Goal: Obtain resource: Obtain resource

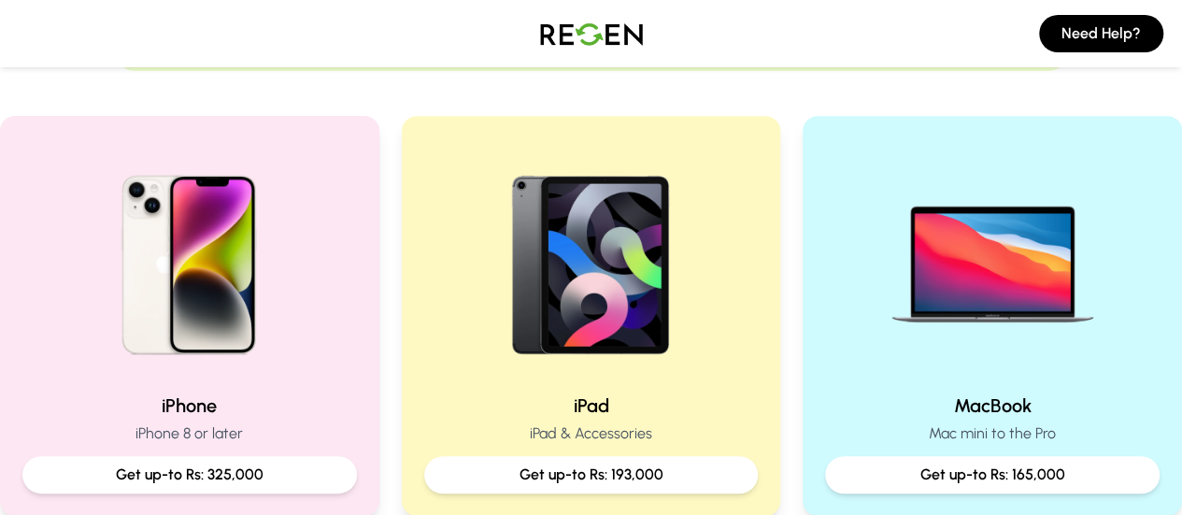
scroll to position [467, 0]
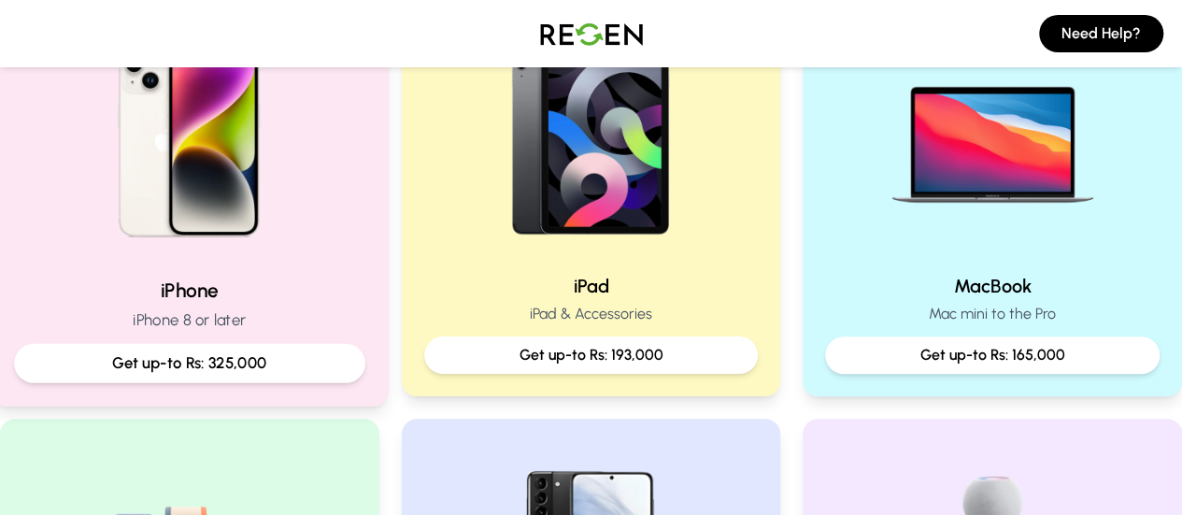
click at [259, 275] on div "iPhone iPhone 8 or later Get up-to Rs: 325,000" at bounding box center [190, 196] width 398 height 420
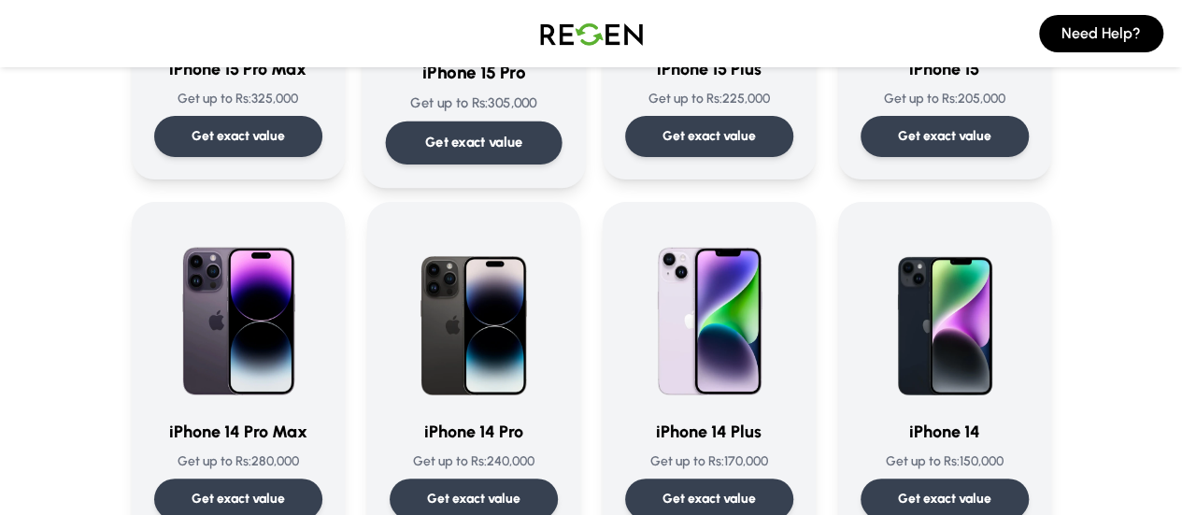
scroll to position [561, 0]
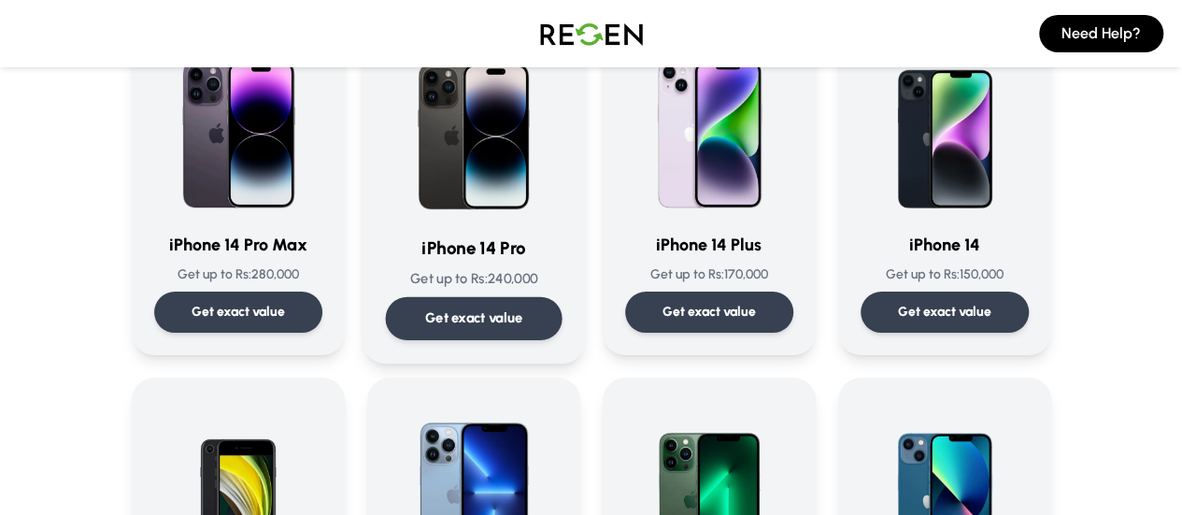
click at [458, 307] on div "Get exact value" at bounding box center [473, 318] width 177 height 43
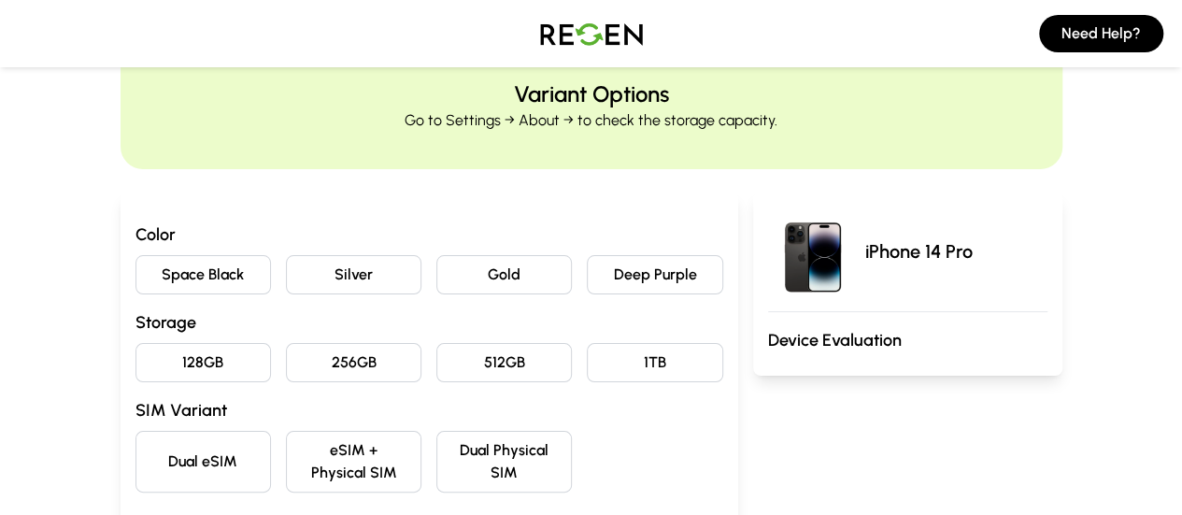
scroll to position [93, 0]
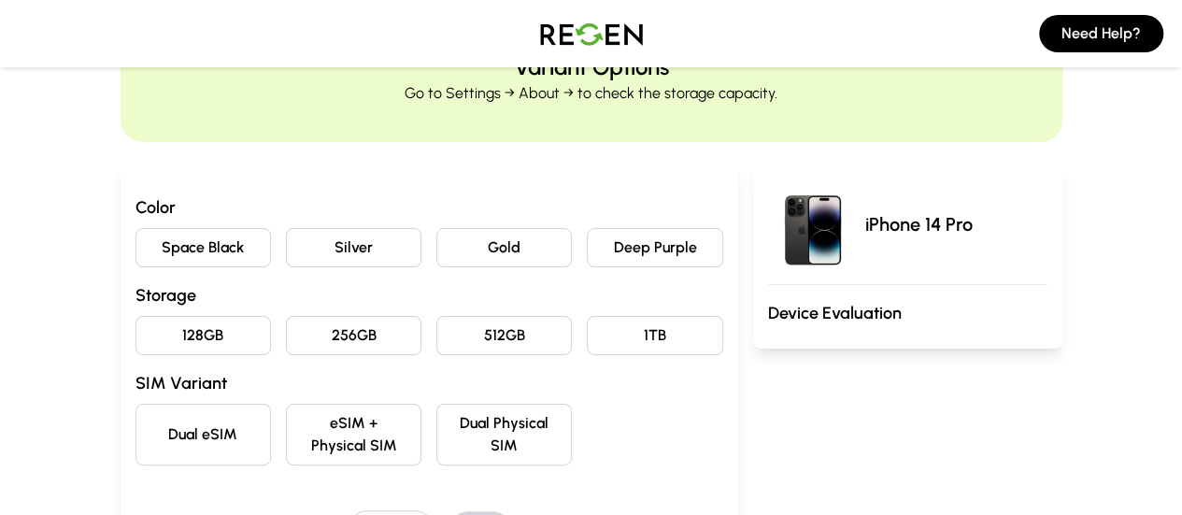
click at [624, 240] on button "Deep Purple" at bounding box center [654, 247] width 135 height 39
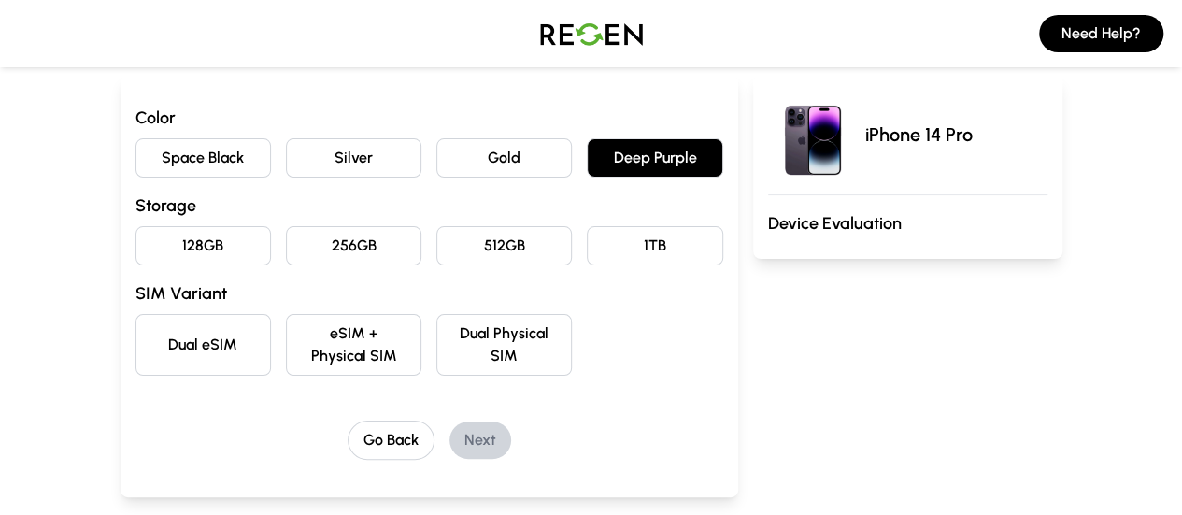
scroll to position [280, 0]
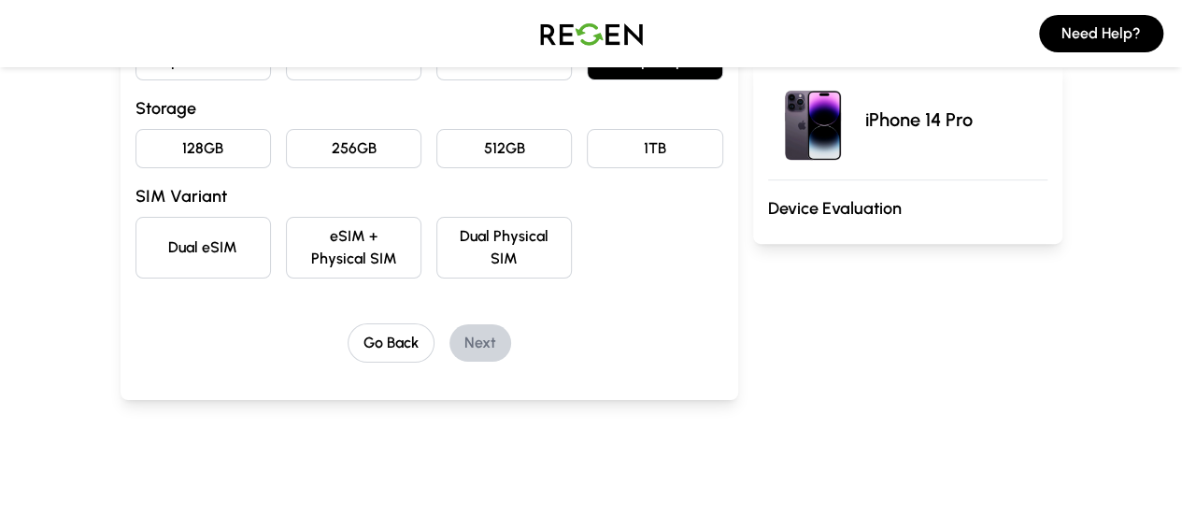
click at [317, 156] on button "256GB" at bounding box center [353, 148] width 135 height 39
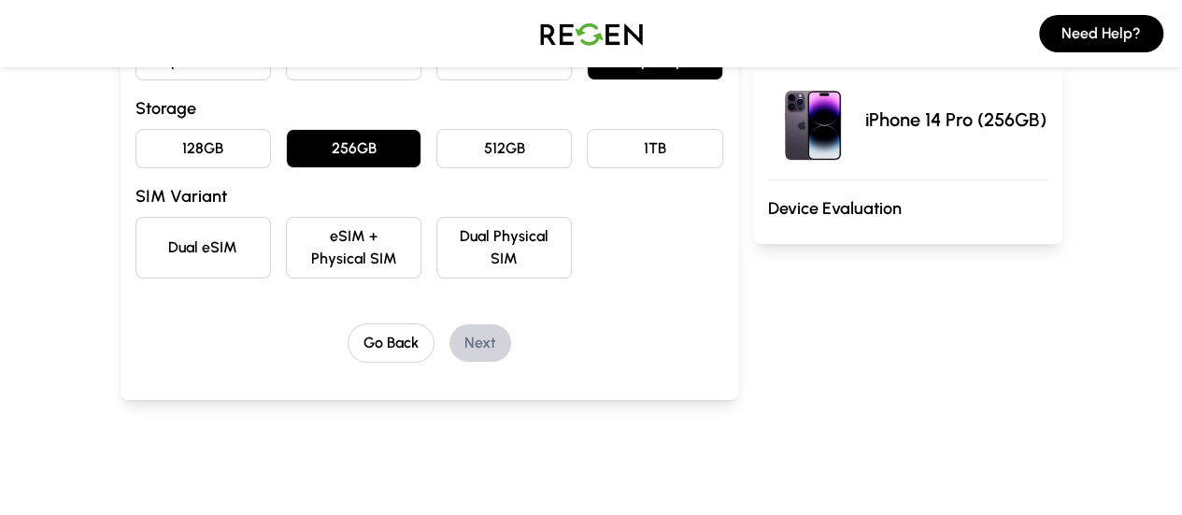
click at [492, 235] on button "Dual Physical SIM" at bounding box center [503, 248] width 135 height 62
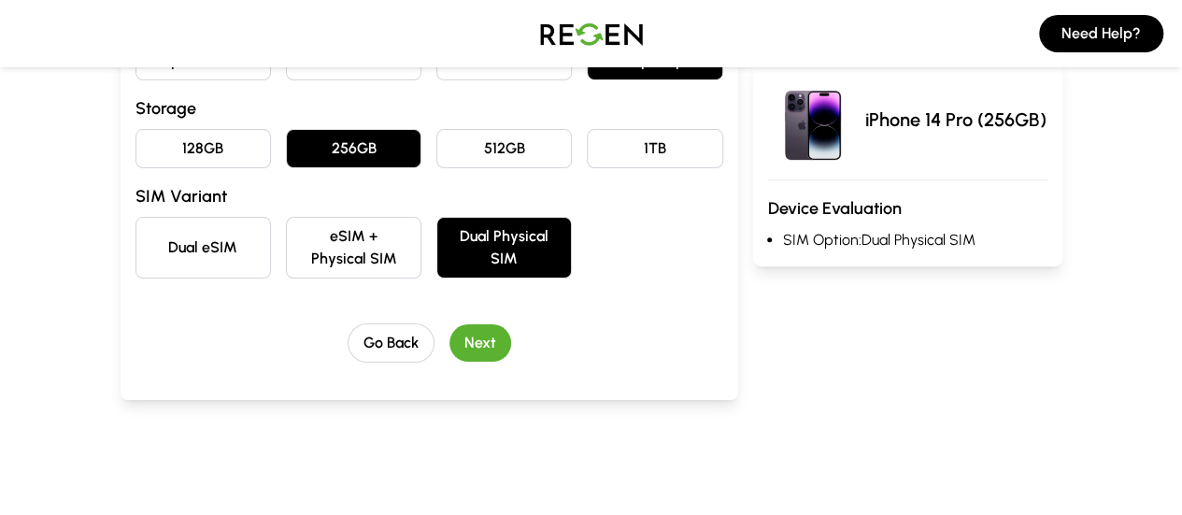
click at [469, 324] on button "Next" at bounding box center [480, 342] width 62 height 37
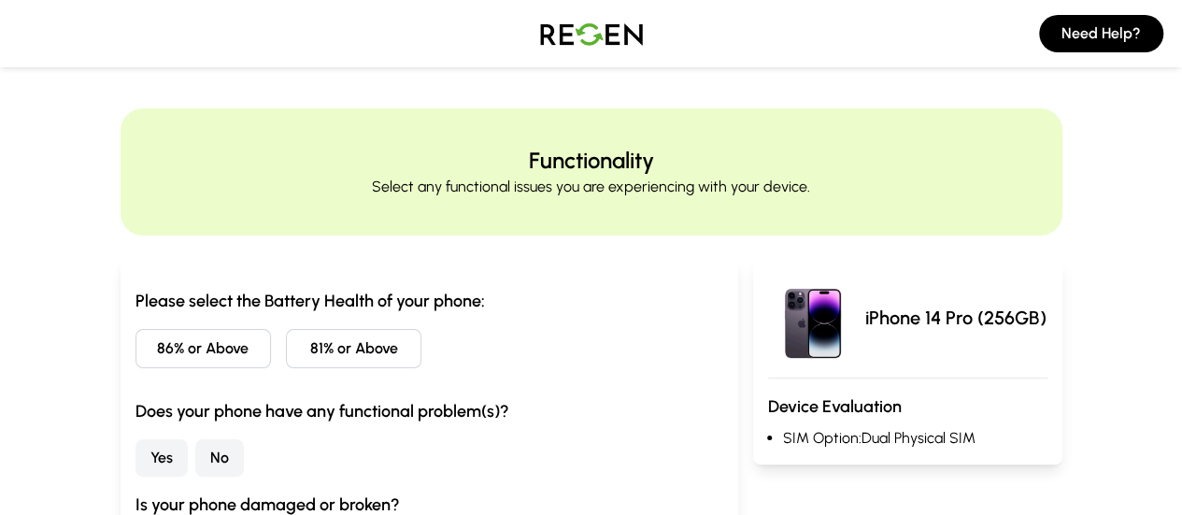
scroll to position [93, 0]
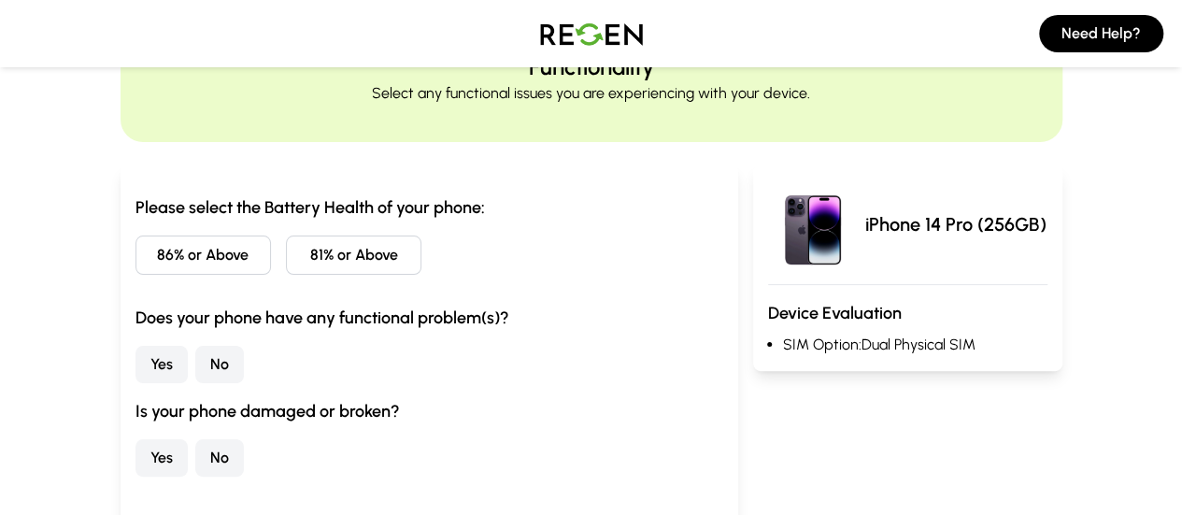
click at [361, 251] on button "81% or Above" at bounding box center [353, 254] width 135 height 39
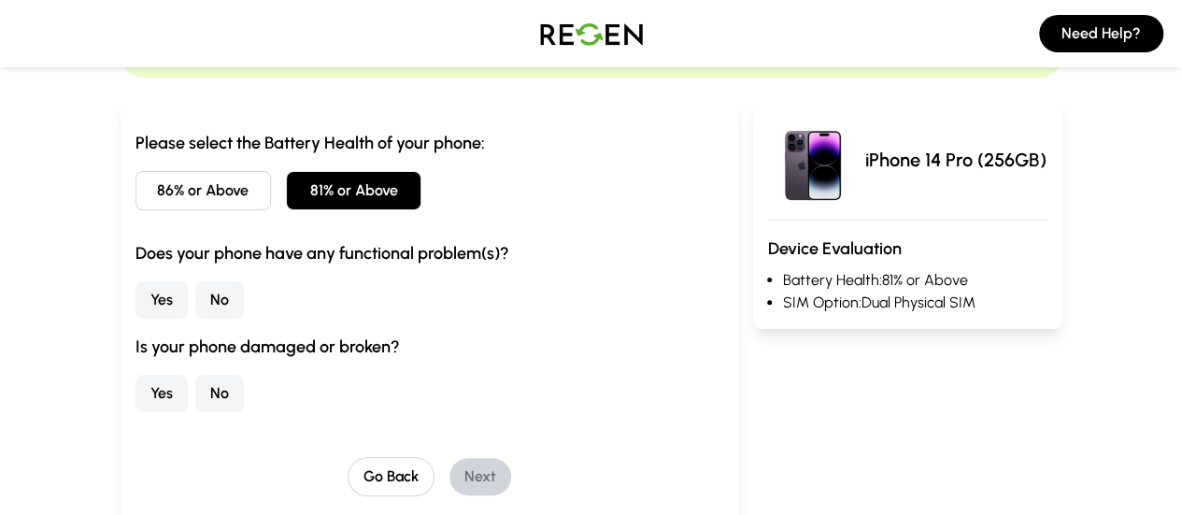
scroll to position [187, 0]
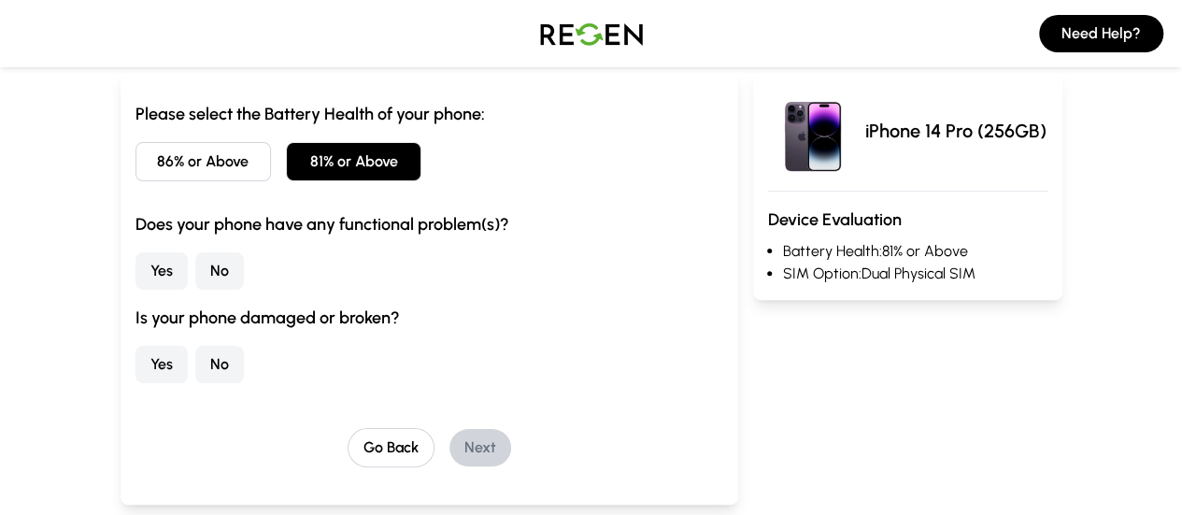
click at [195, 266] on button "No" at bounding box center [219, 270] width 49 height 37
drag, startPoint x: 118, startPoint y: 373, endPoint x: 137, endPoint y: 373, distance: 19.6
click at [195, 373] on button "No" at bounding box center [219, 364] width 49 height 37
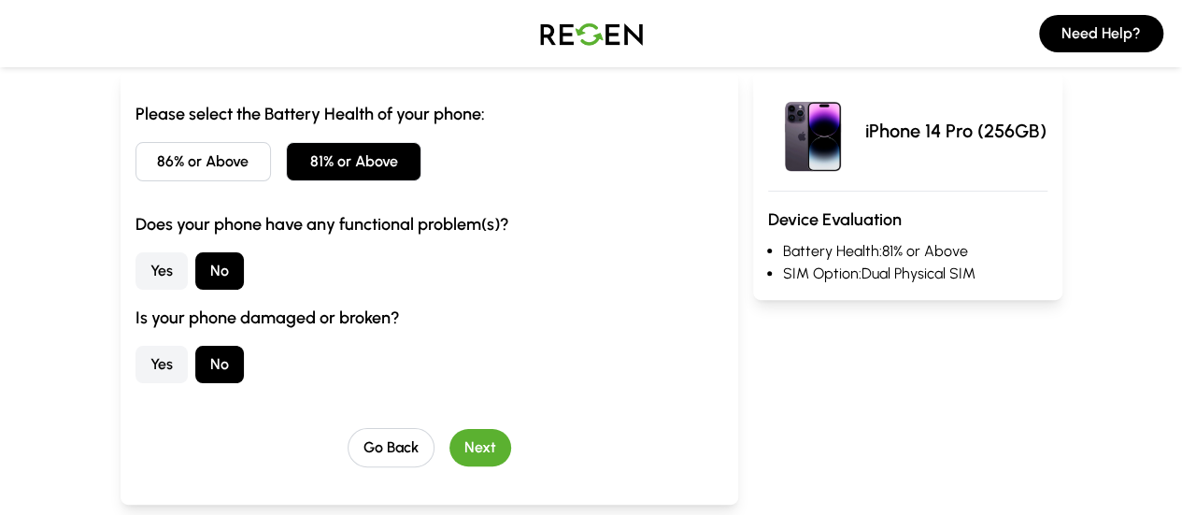
click at [449, 438] on button "Next" at bounding box center [480, 447] width 62 height 37
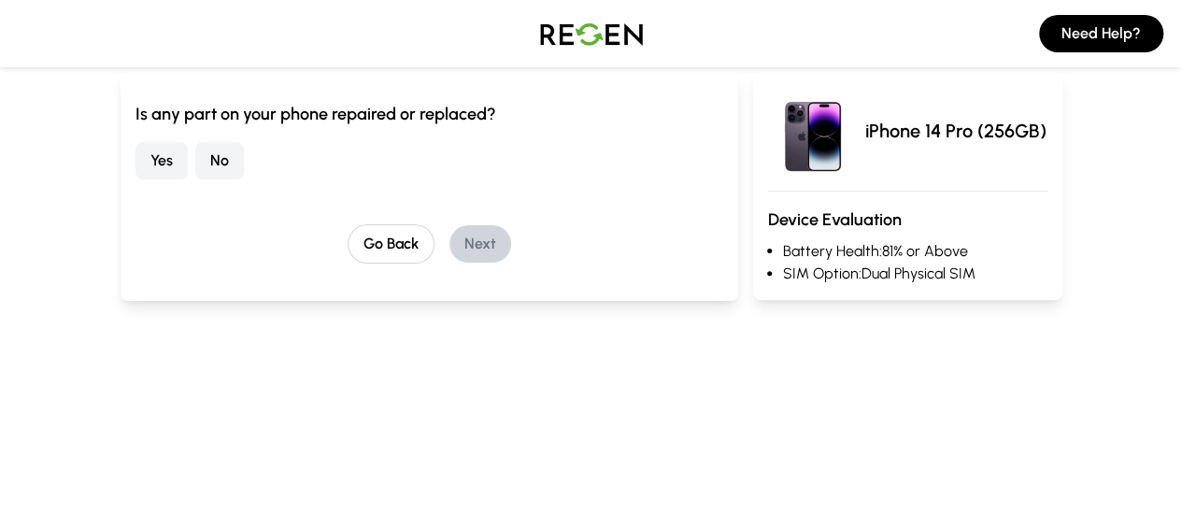
click at [135, 167] on button "Yes" at bounding box center [161, 160] width 52 height 37
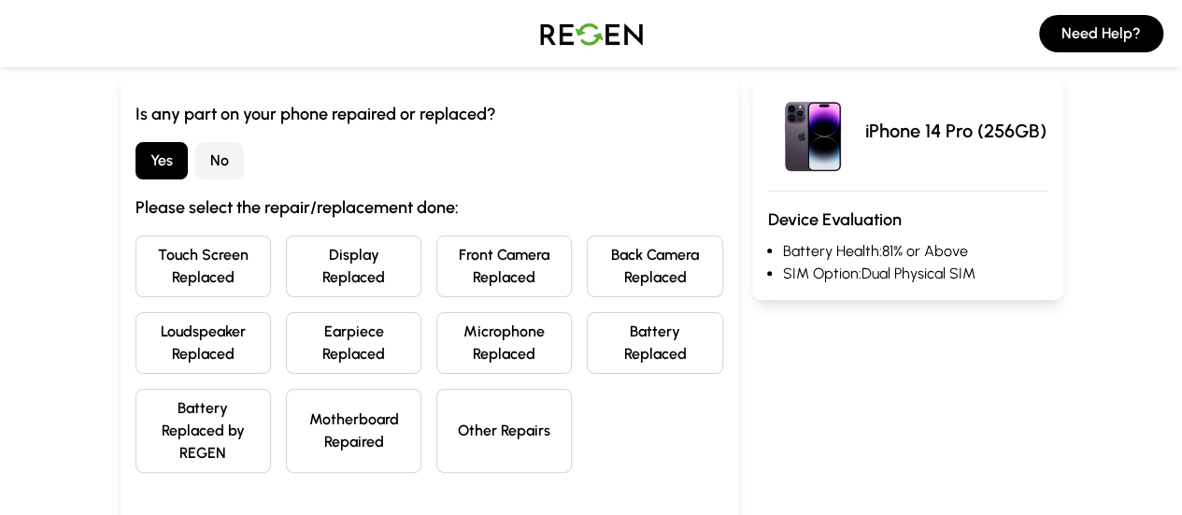
click at [351, 283] on button "Display Replaced" at bounding box center [353, 266] width 135 height 62
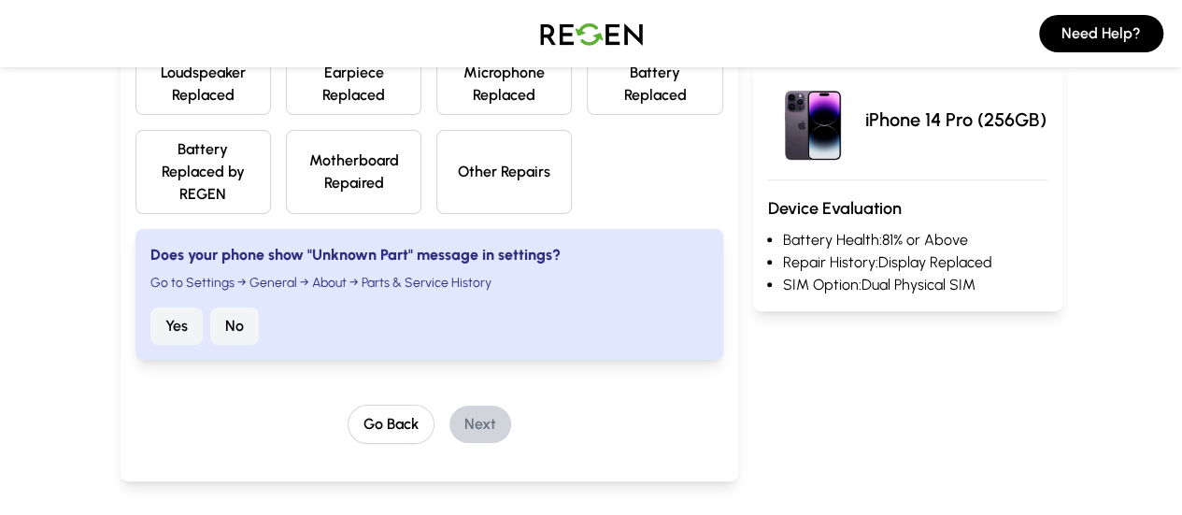
scroll to position [467, 0]
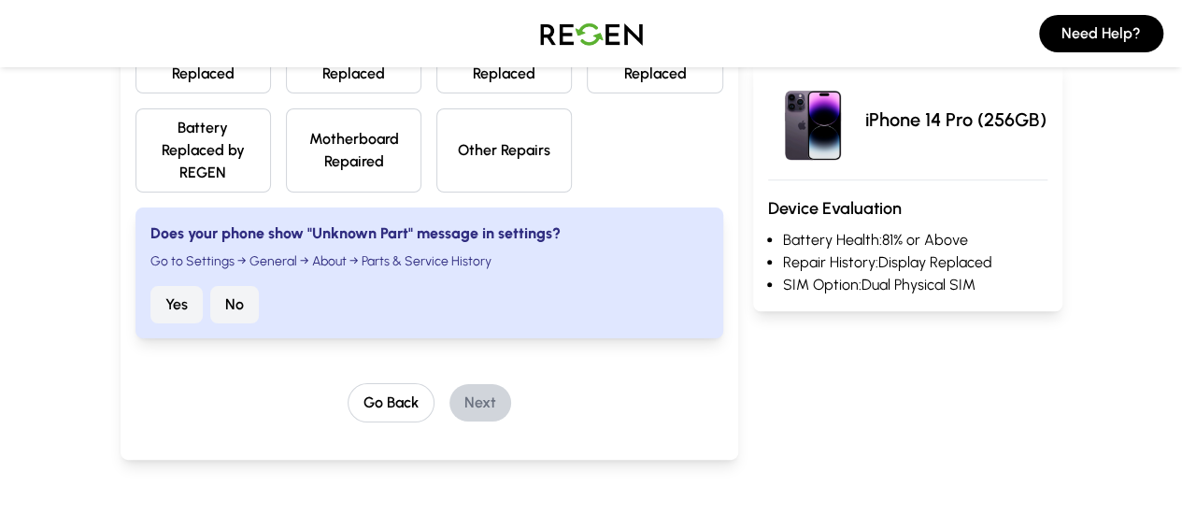
click at [210, 286] on button "No" at bounding box center [234, 304] width 49 height 37
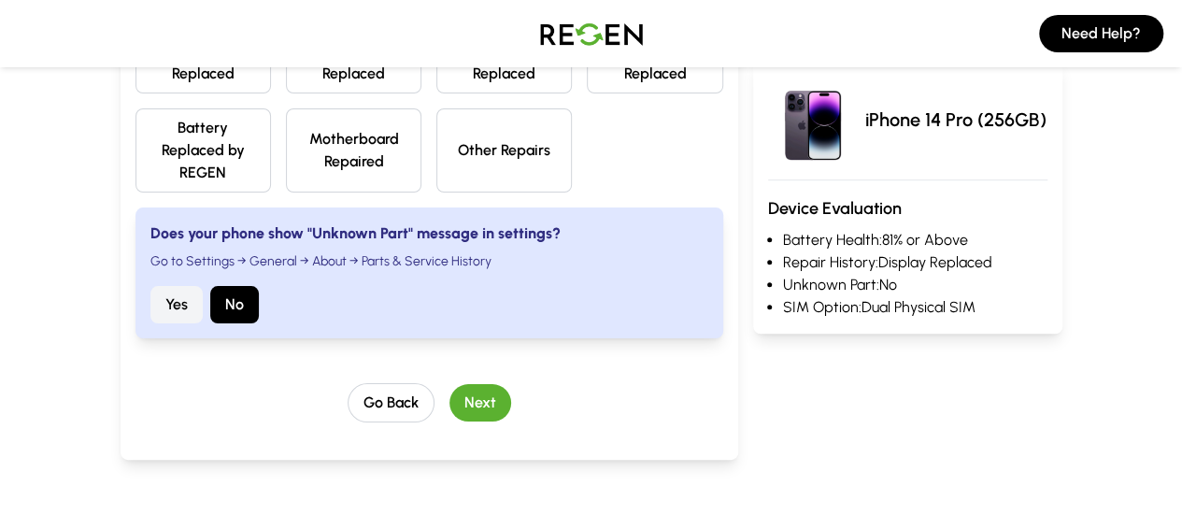
click at [465, 384] on button "Next" at bounding box center [480, 402] width 62 height 37
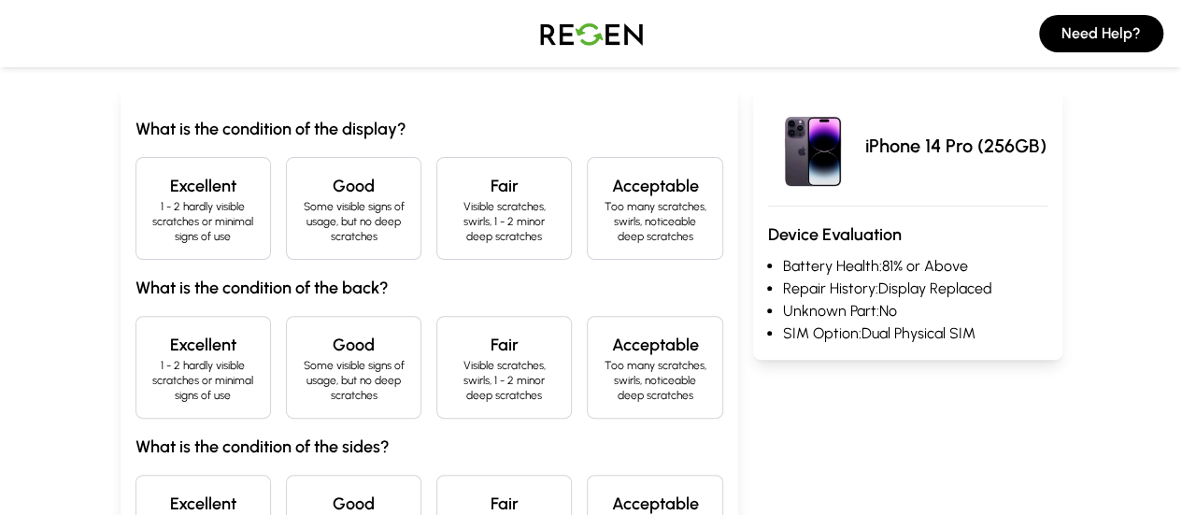
scroll to position [202, 0]
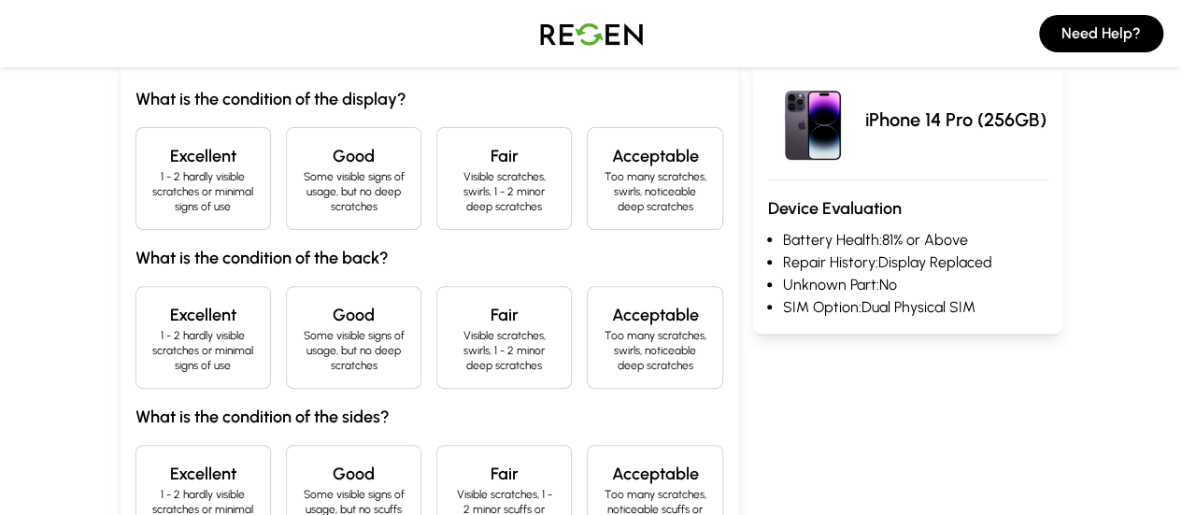
click at [155, 302] on h4 "Excellent" at bounding box center [203, 315] width 104 height 26
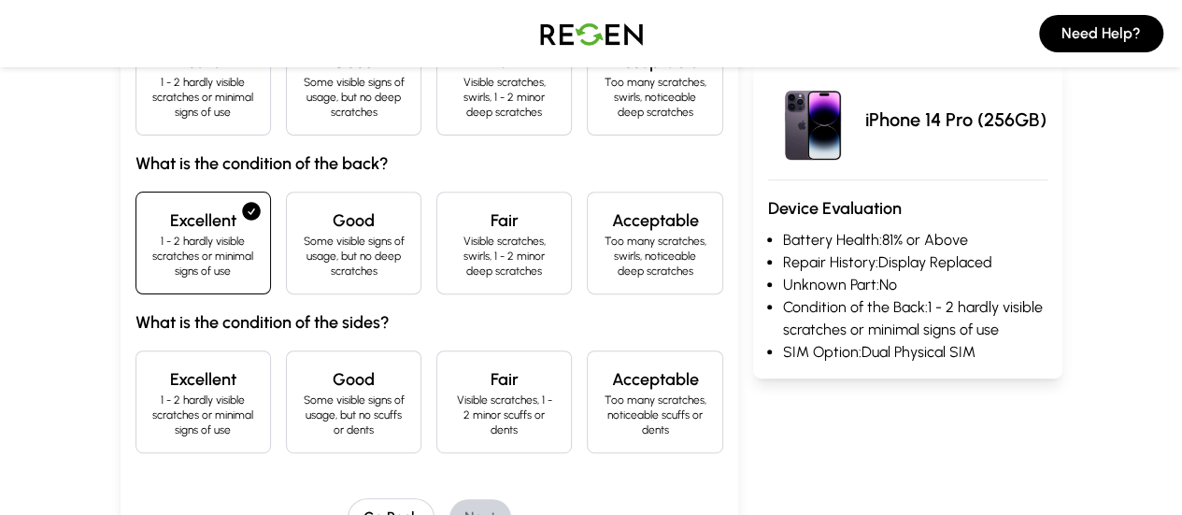
scroll to position [389, 0]
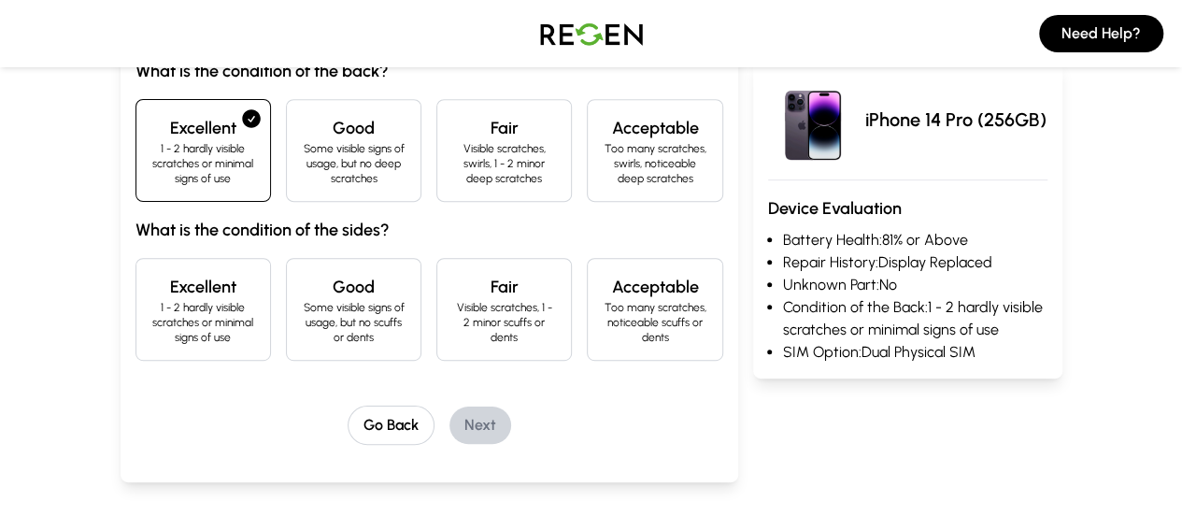
click at [151, 300] on p "1 - 2 hardly visible scratches or minimal signs of use" at bounding box center [203, 322] width 104 height 45
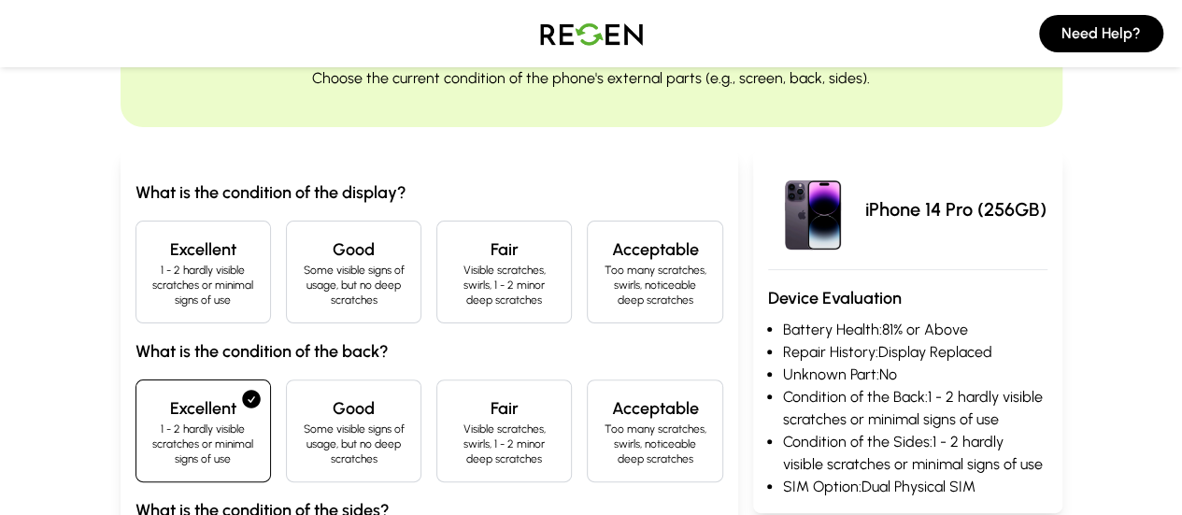
click at [151, 292] on p "1 - 2 hardly visible scratches or minimal signs of use" at bounding box center [203, 285] width 104 height 45
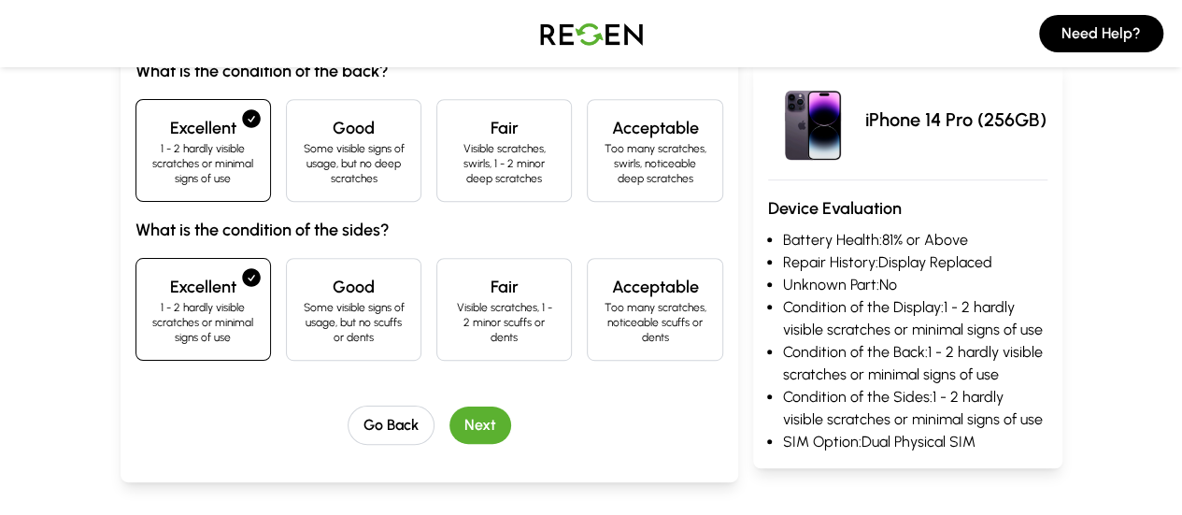
click at [460, 406] on button "Next" at bounding box center [480, 424] width 62 height 37
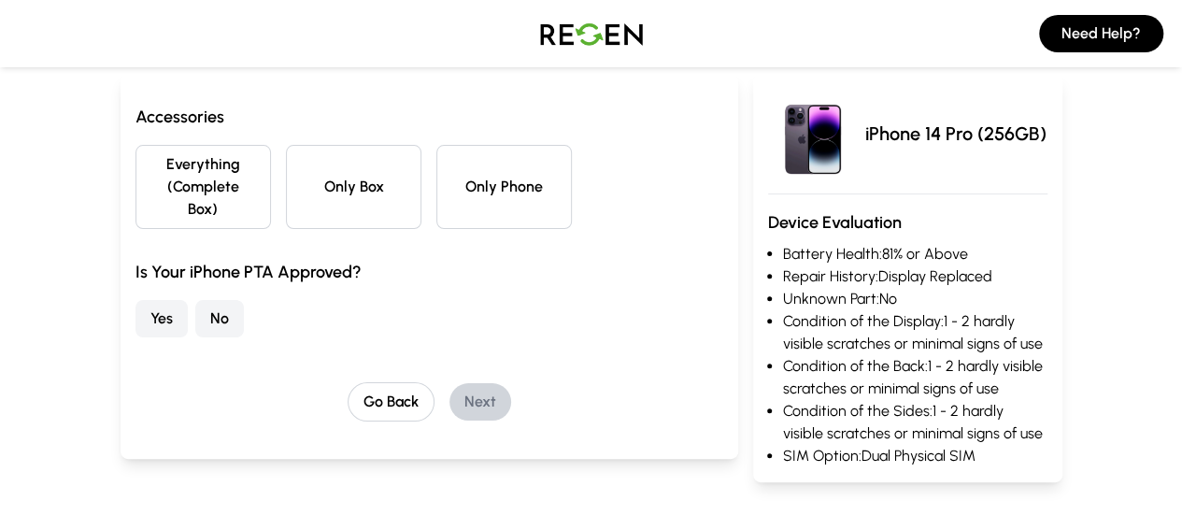
click at [533, 184] on button "Only Phone" at bounding box center [503, 187] width 135 height 84
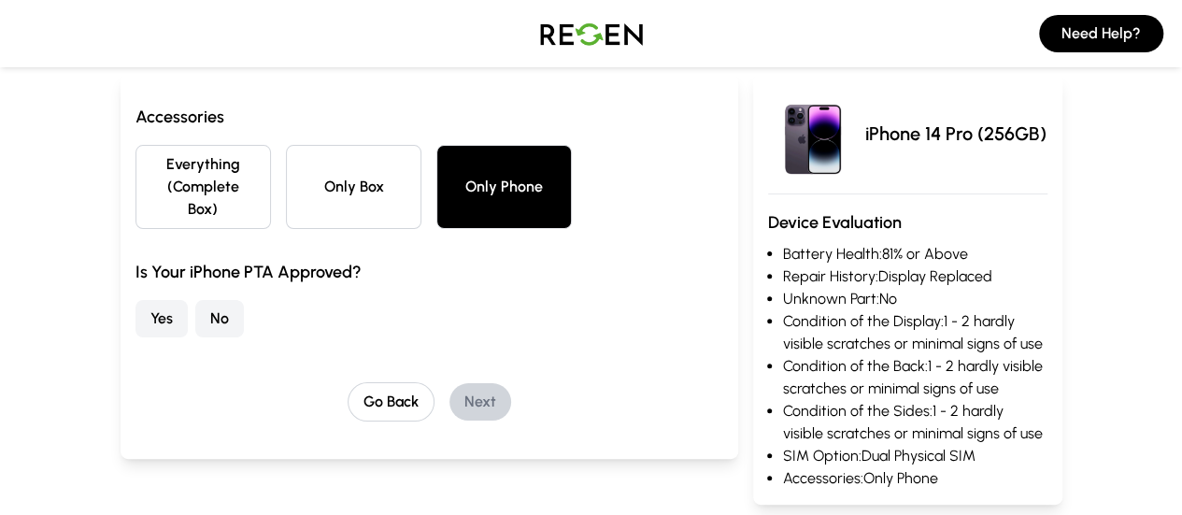
click at [135, 300] on button "Yes" at bounding box center [161, 318] width 52 height 37
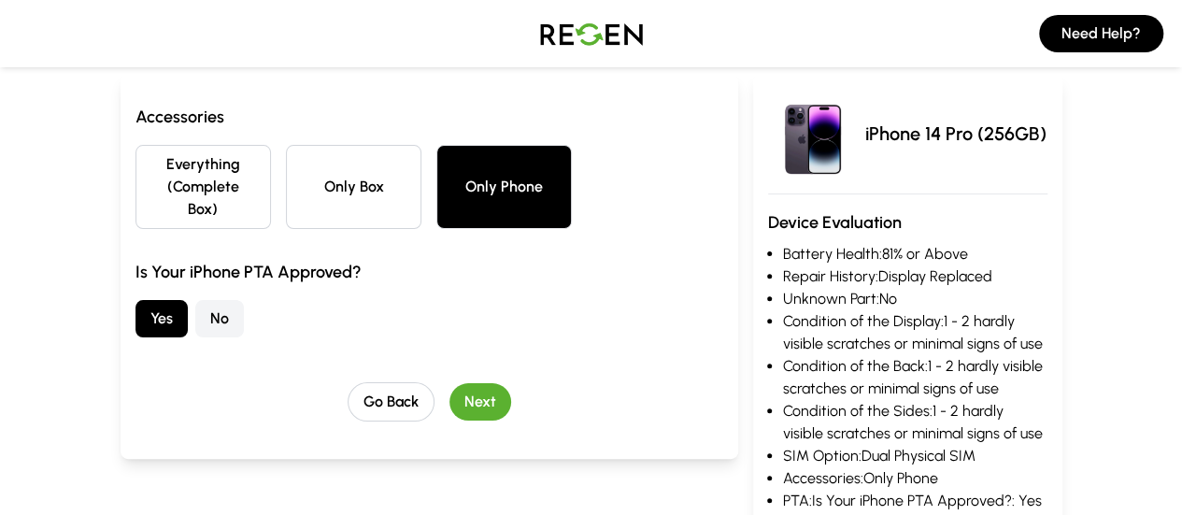
click at [449, 383] on button "Next" at bounding box center [480, 401] width 62 height 37
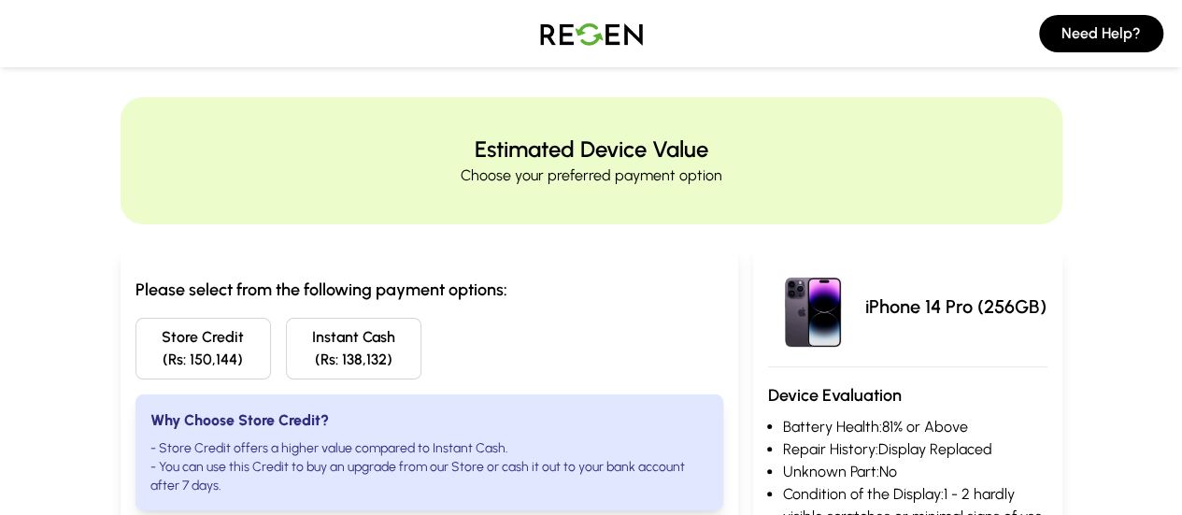
scroll to position [0, 0]
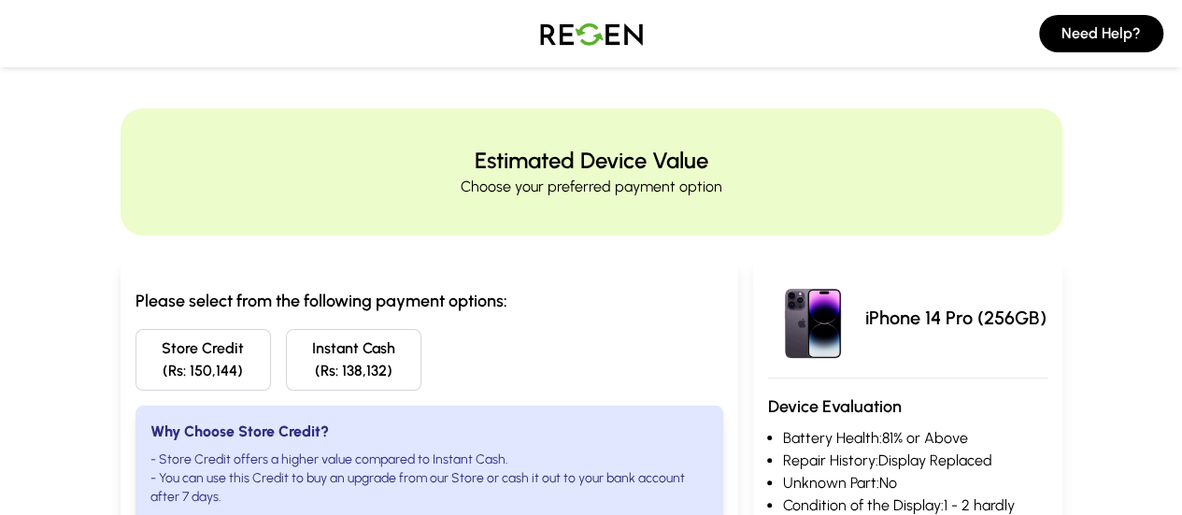
click at [590, 36] on img at bounding box center [591, 33] width 131 height 52
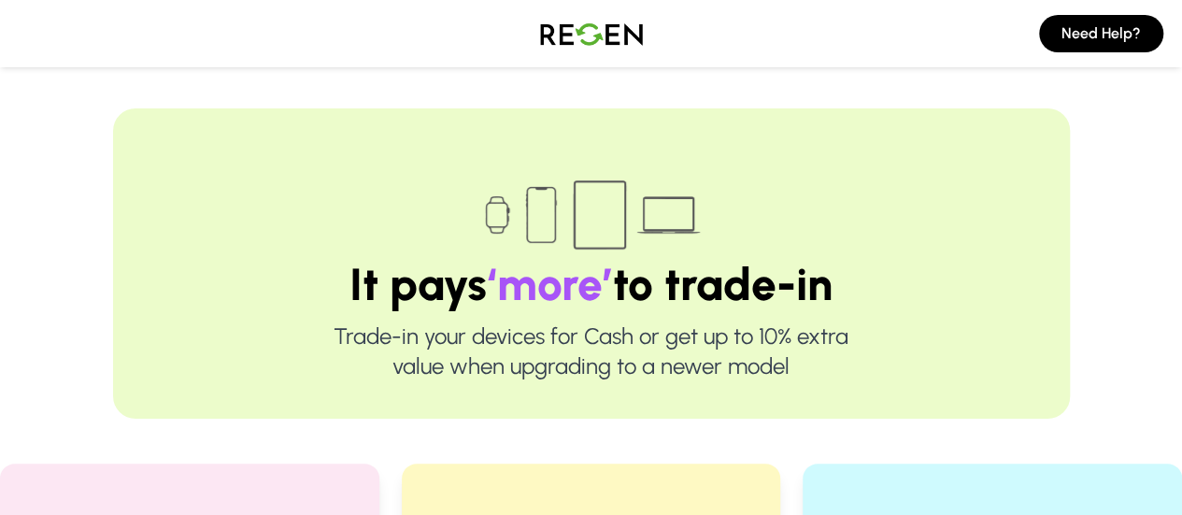
click at [577, 19] on img at bounding box center [591, 33] width 131 height 52
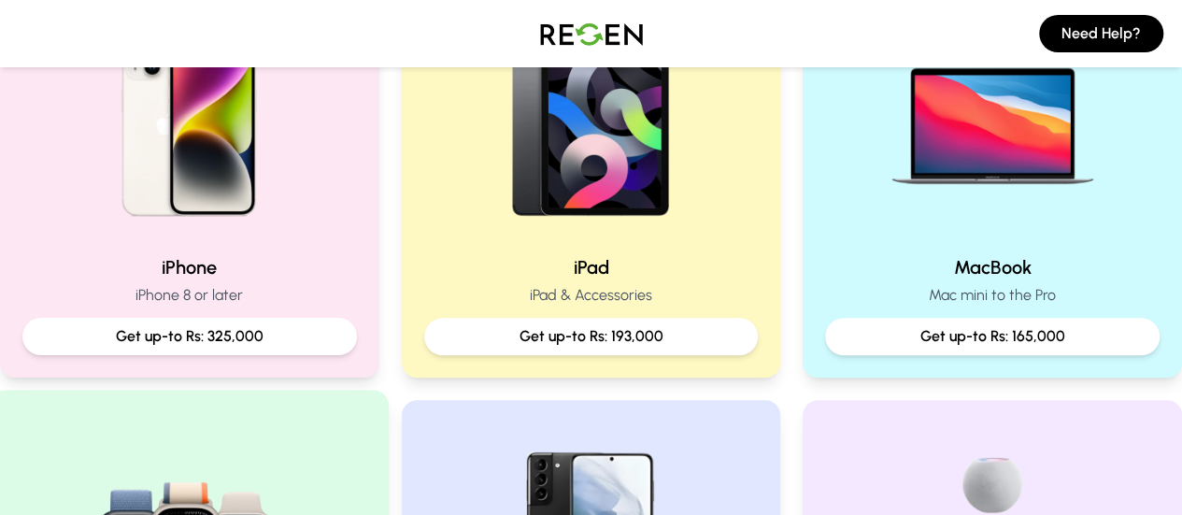
scroll to position [374, 0]
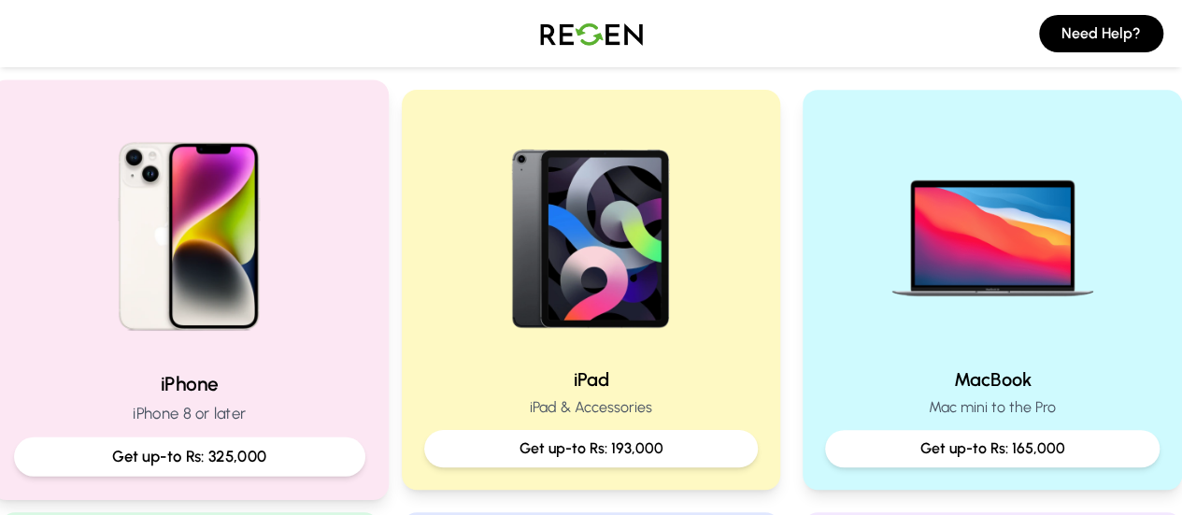
click at [318, 303] on div at bounding box center [189, 229] width 351 height 251
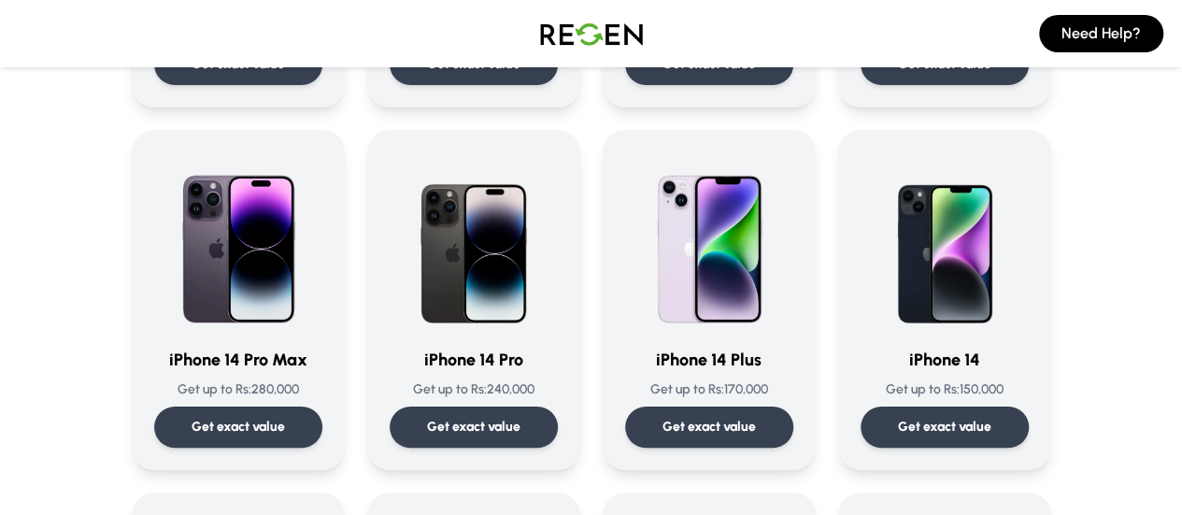
scroll to position [561, 0]
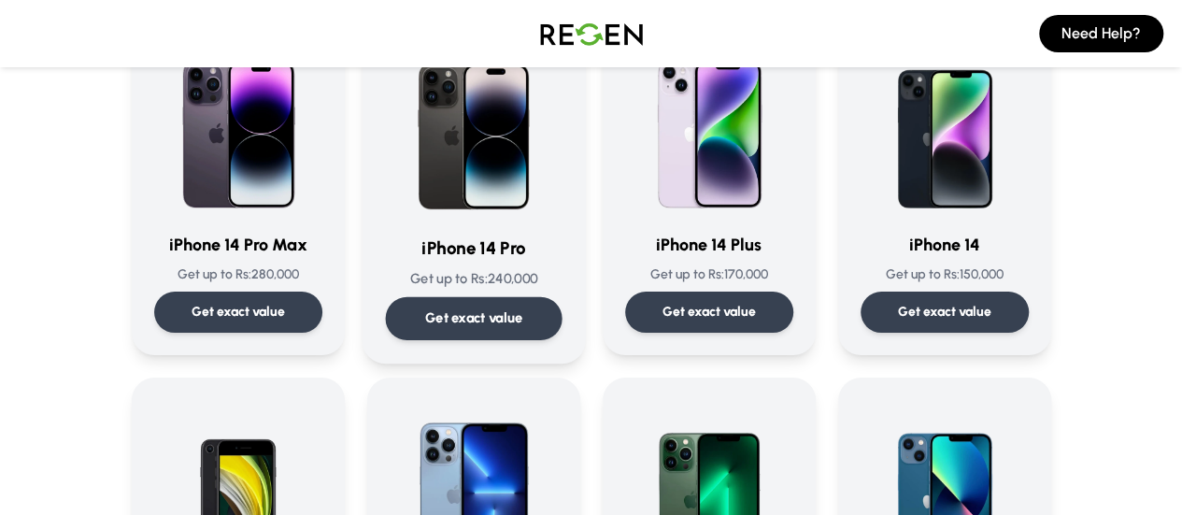
click at [452, 253] on h3 "iPhone 14 Pro" at bounding box center [473, 248] width 177 height 27
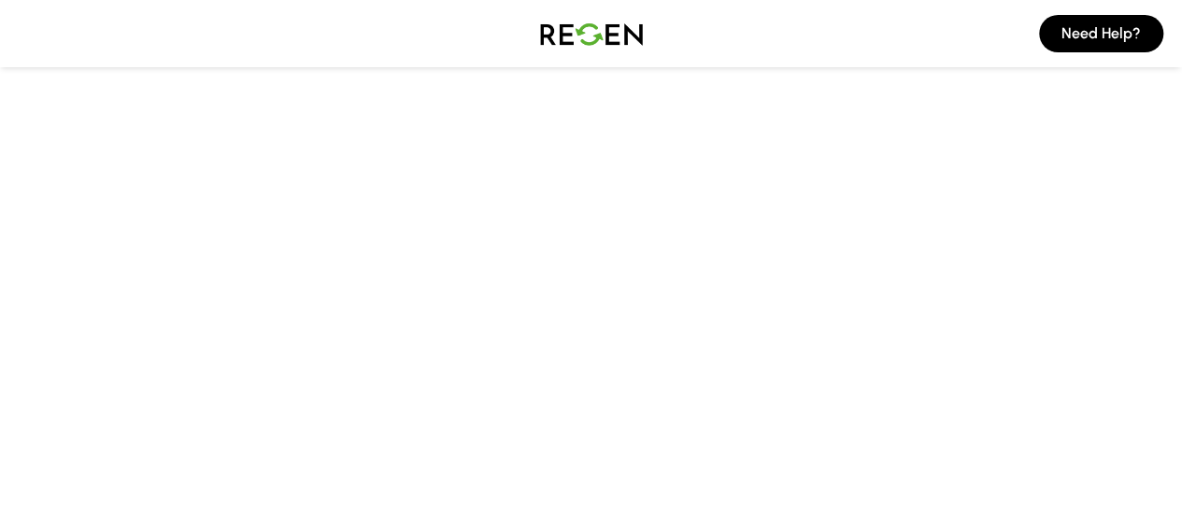
scroll to position [187, 0]
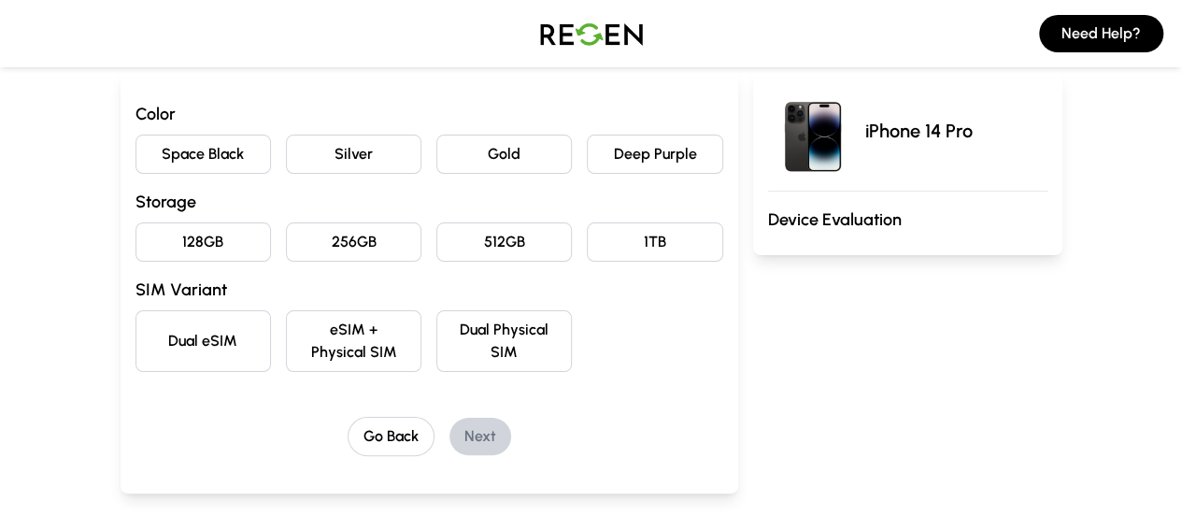
click at [652, 162] on button "Deep Purple" at bounding box center [654, 154] width 135 height 39
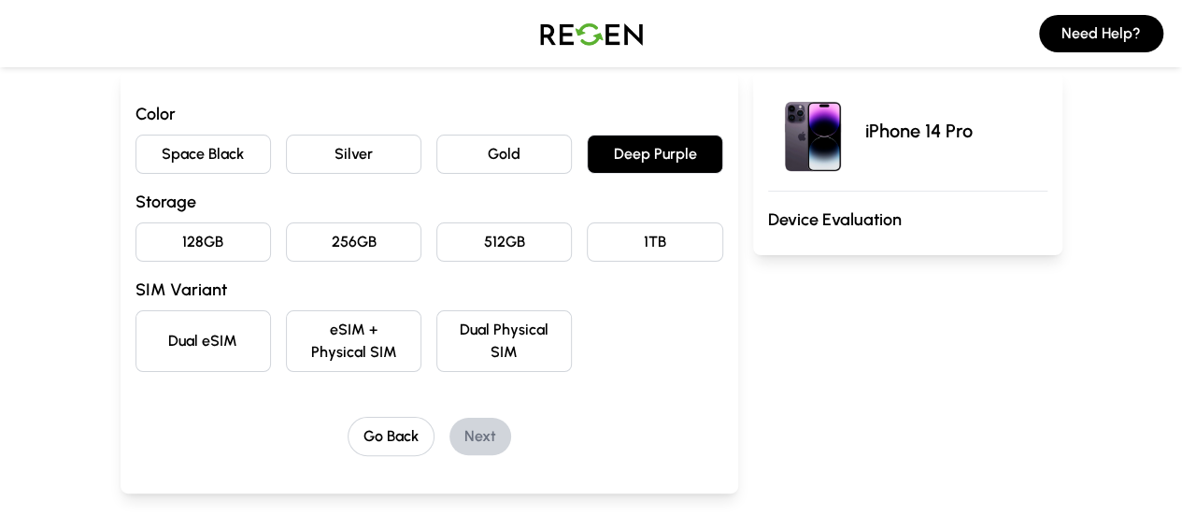
click at [287, 247] on button "256GB" at bounding box center [353, 241] width 135 height 39
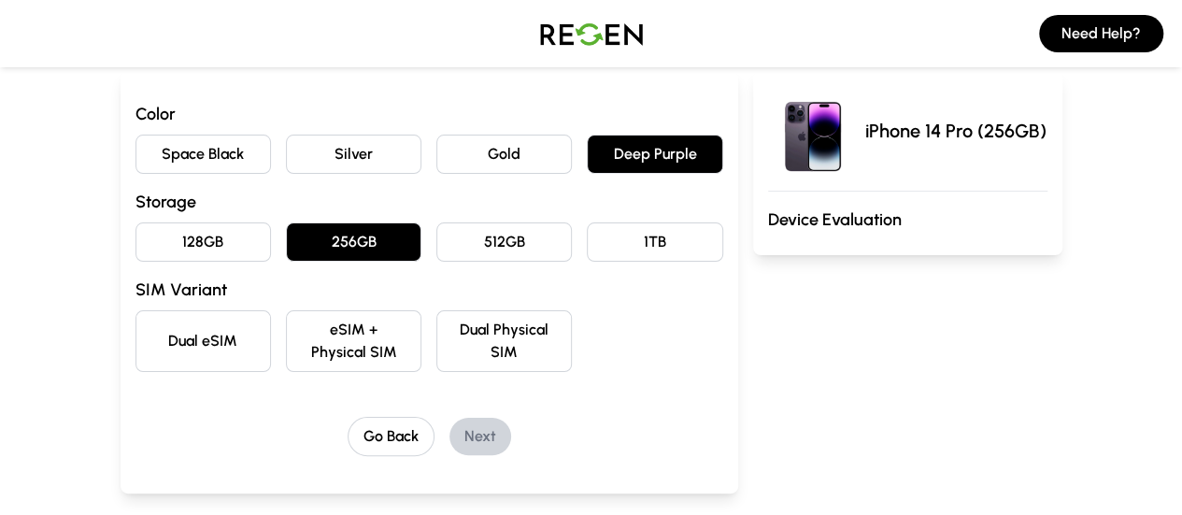
click at [445, 341] on button "Dual Physical SIM" at bounding box center [503, 341] width 135 height 62
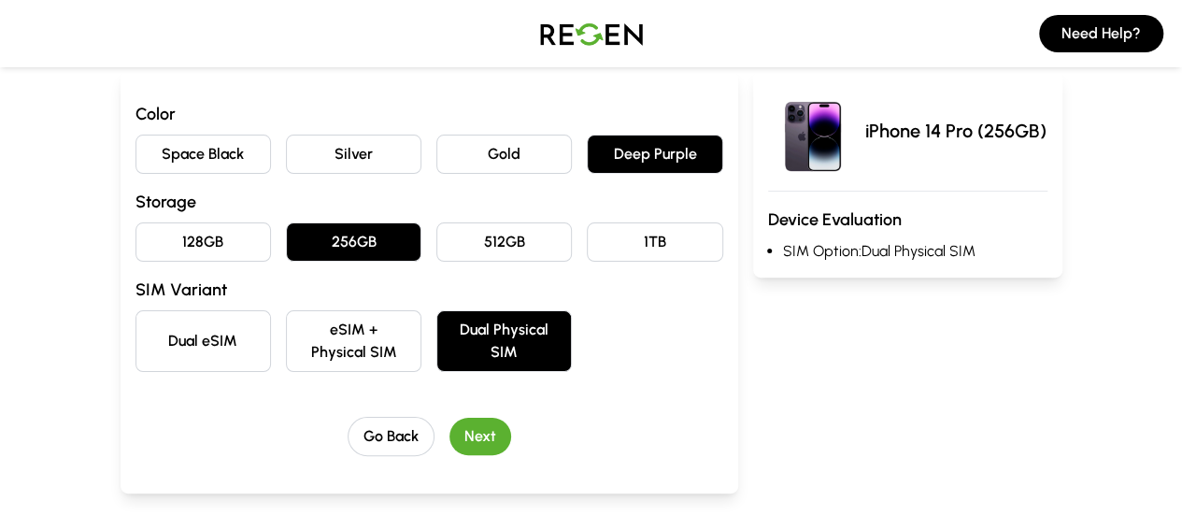
click at [449, 418] on button "Next" at bounding box center [480, 436] width 62 height 37
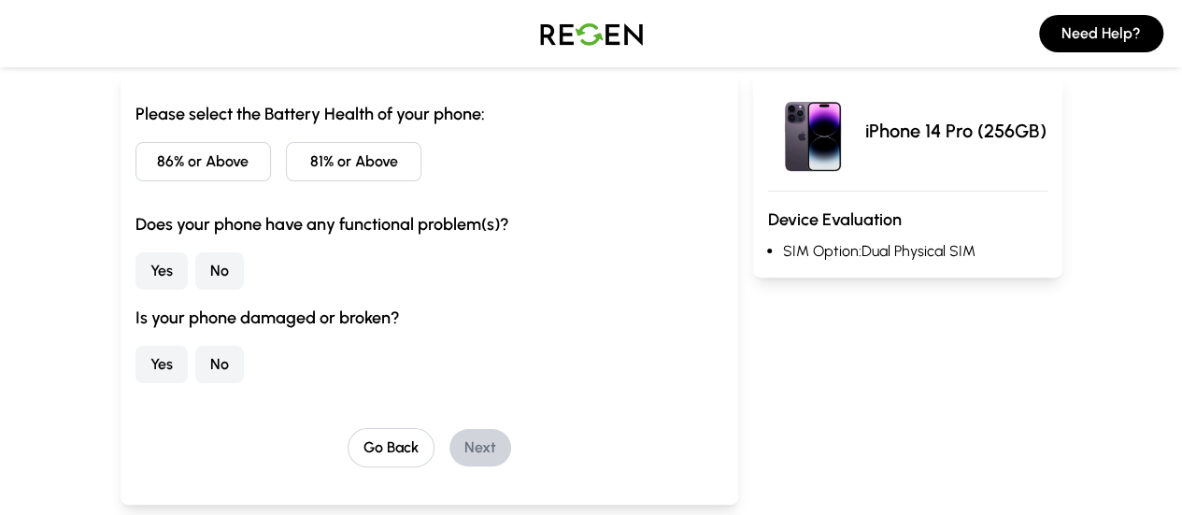
click at [135, 167] on button "86% or Above" at bounding box center [202, 161] width 135 height 39
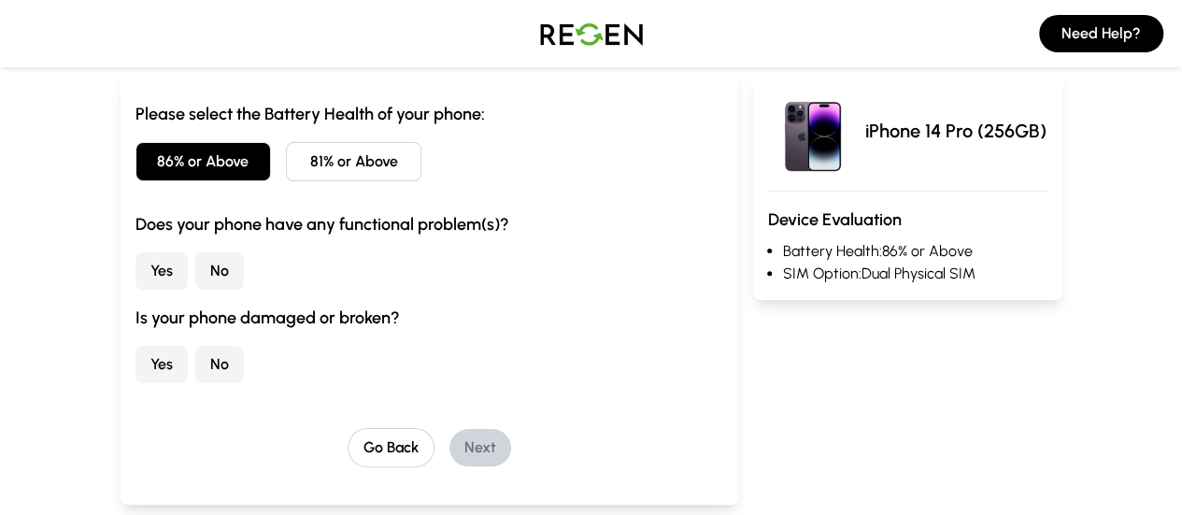
click at [195, 275] on button "No" at bounding box center [219, 270] width 49 height 37
click at [195, 352] on button "No" at bounding box center [219, 364] width 49 height 37
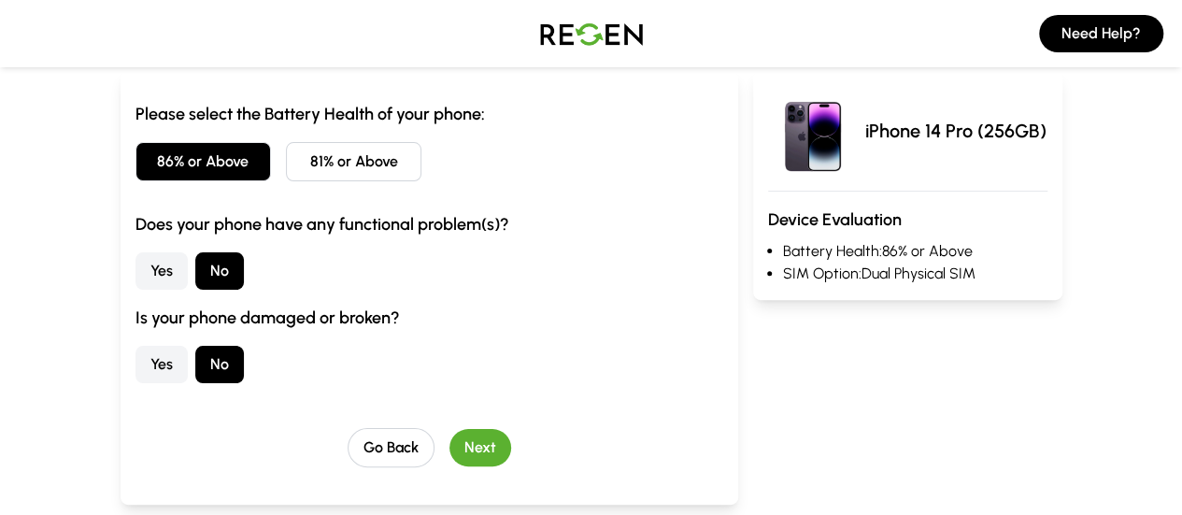
click at [449, 448] on button "Next" at bounding box center [480, 447] width 62 height 37
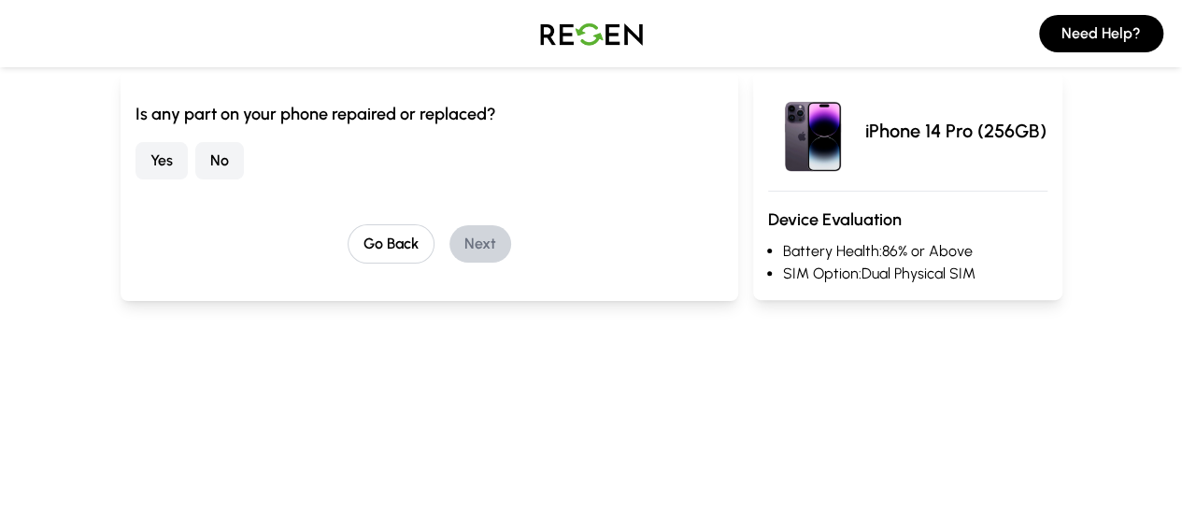
click at [195, 164] on button "No" at bounding box center [219, 160] width 49 height 37
click at [449, 251] on button "Next" at bounding box center [480, 243] width 62 height 37
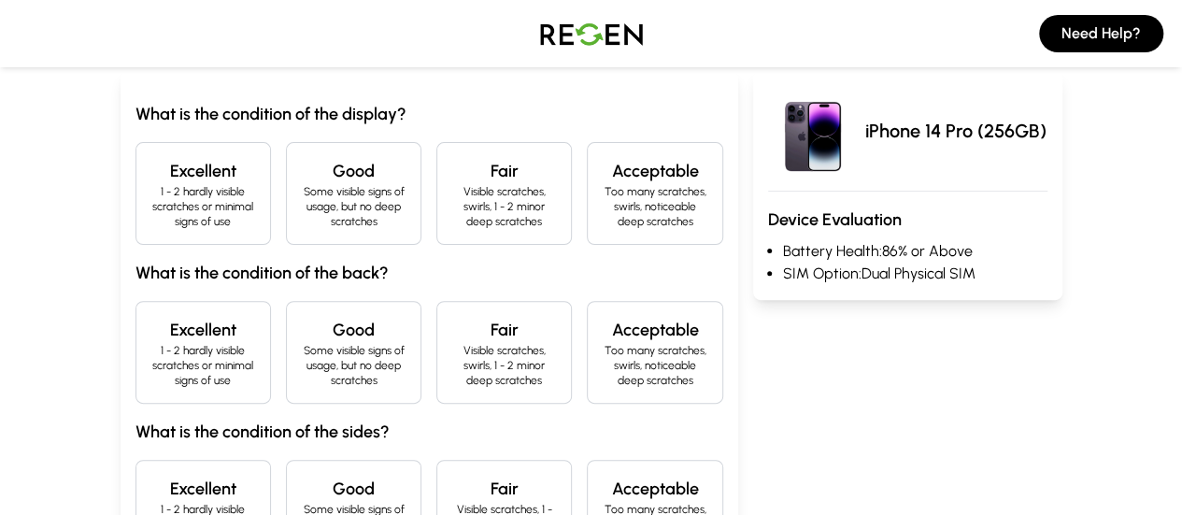
click at [151, 199] on p "1 - 2 hardly visible scratches or minimal signs of use" at bounding box center [203, 206] width 104 height 45
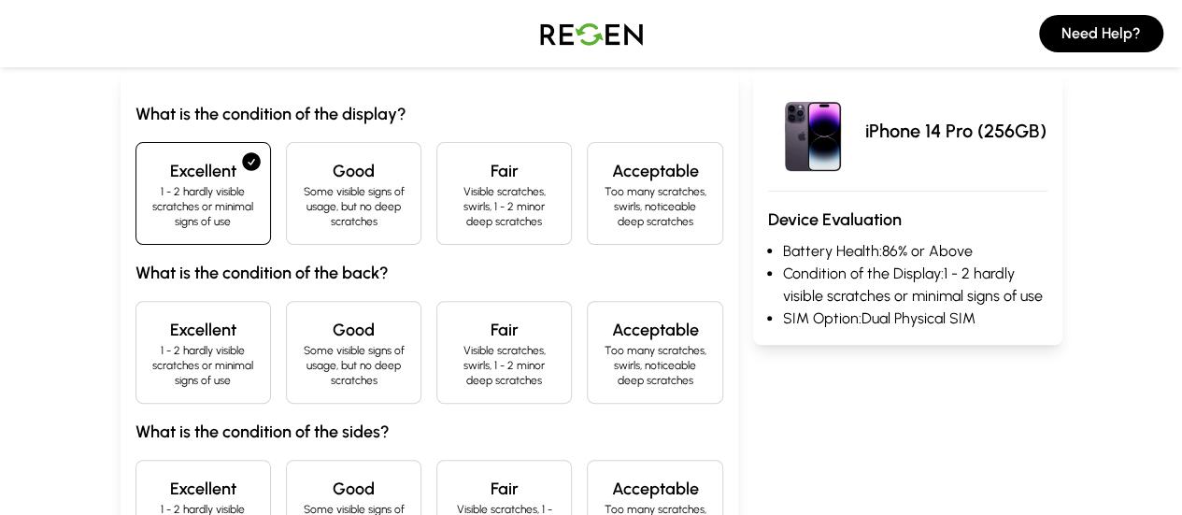
click at [151, 317] on h4 "Excellent" at bounding box center [203, 330] width 104 height 26
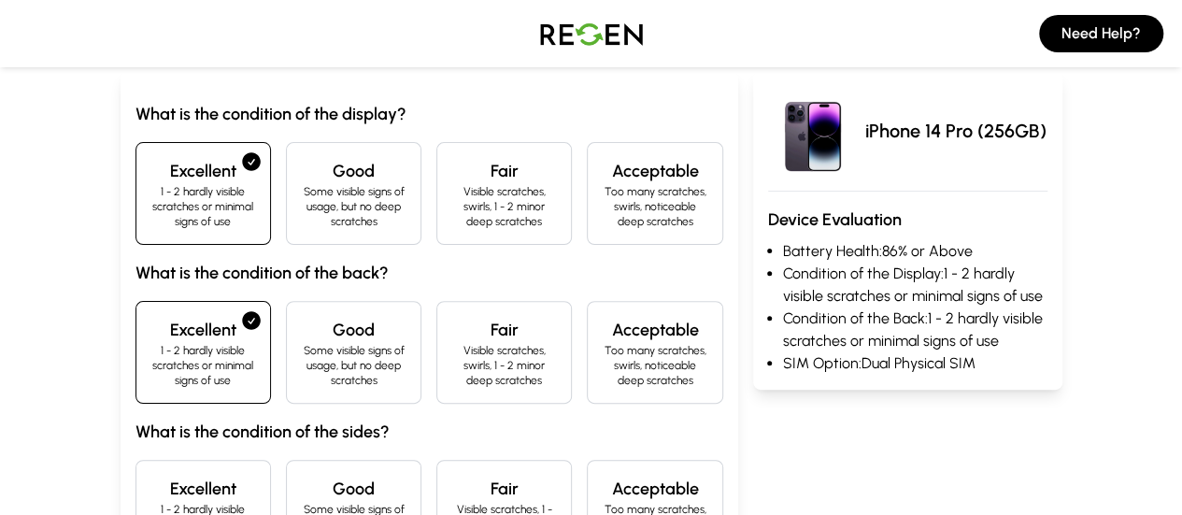
click at [151, 476] on h4 "Excellent" at bounding box center [203, 489] width 104 height 26
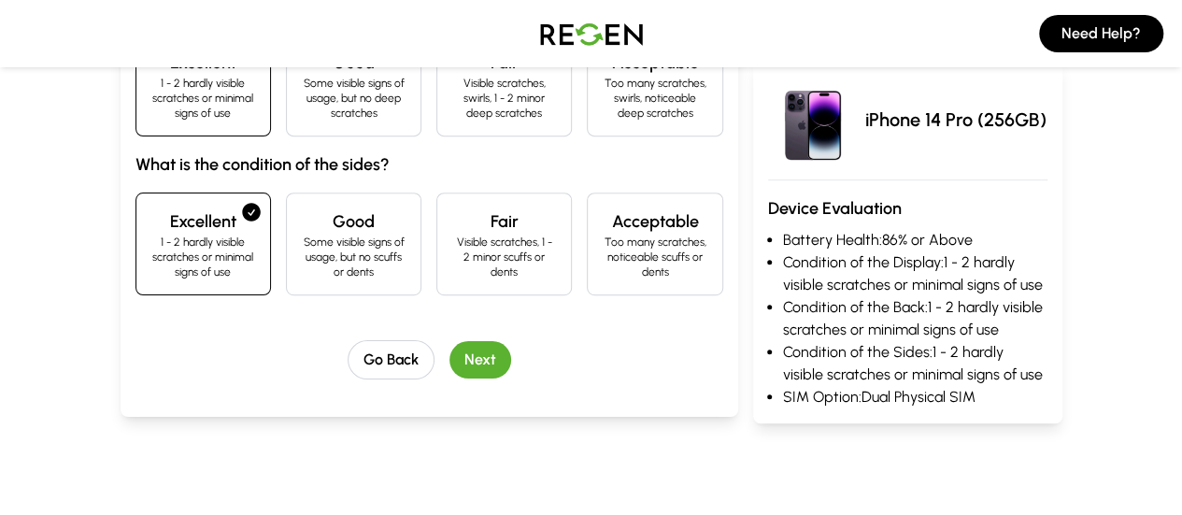
scroll to position [561, 0]
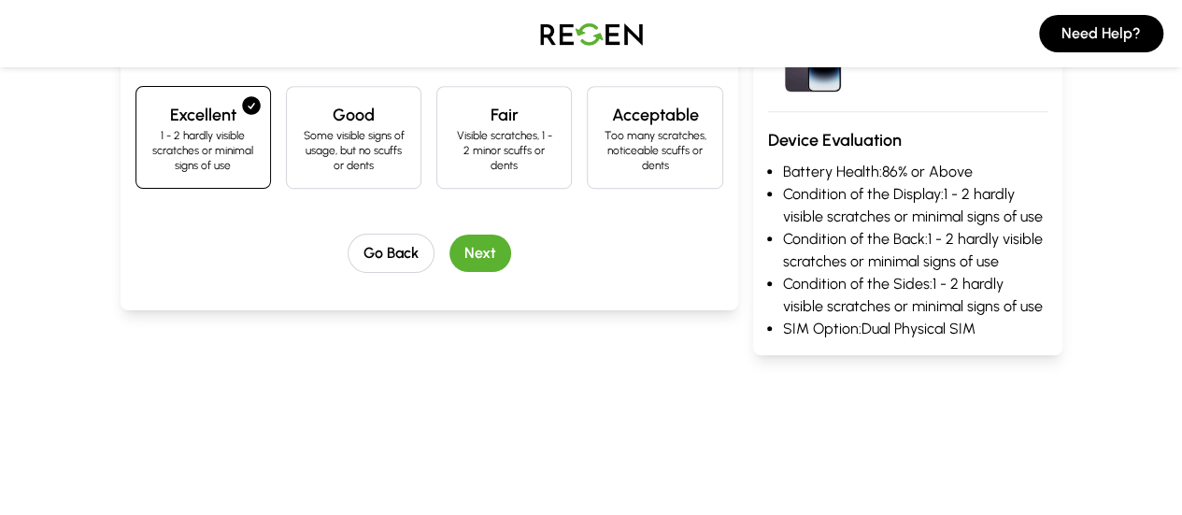
click at [449, 235] on button "Next" at bounding box center [480, 253] width 62 height 37
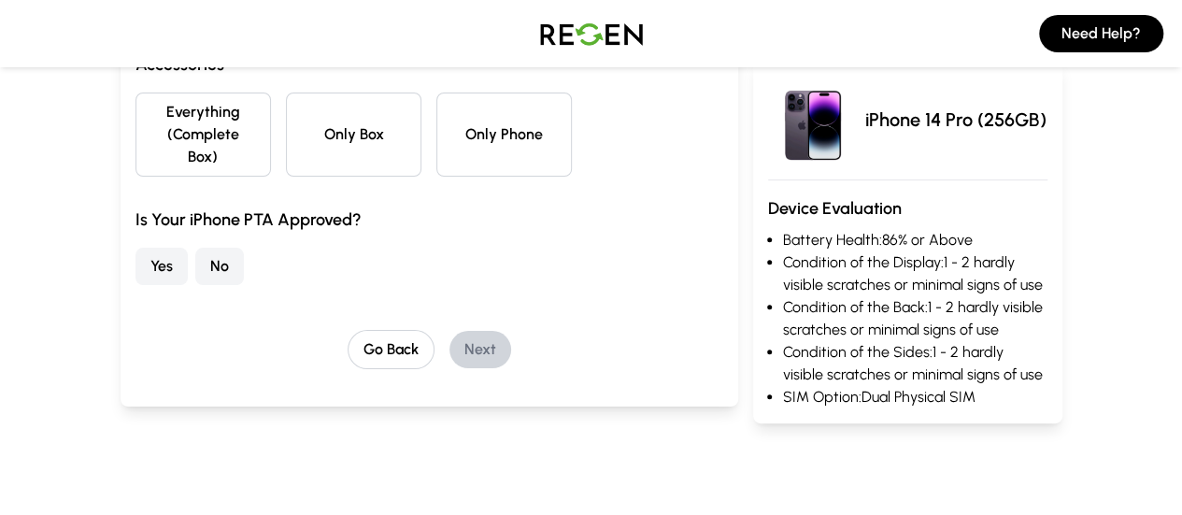
scroll to position [169, 0]
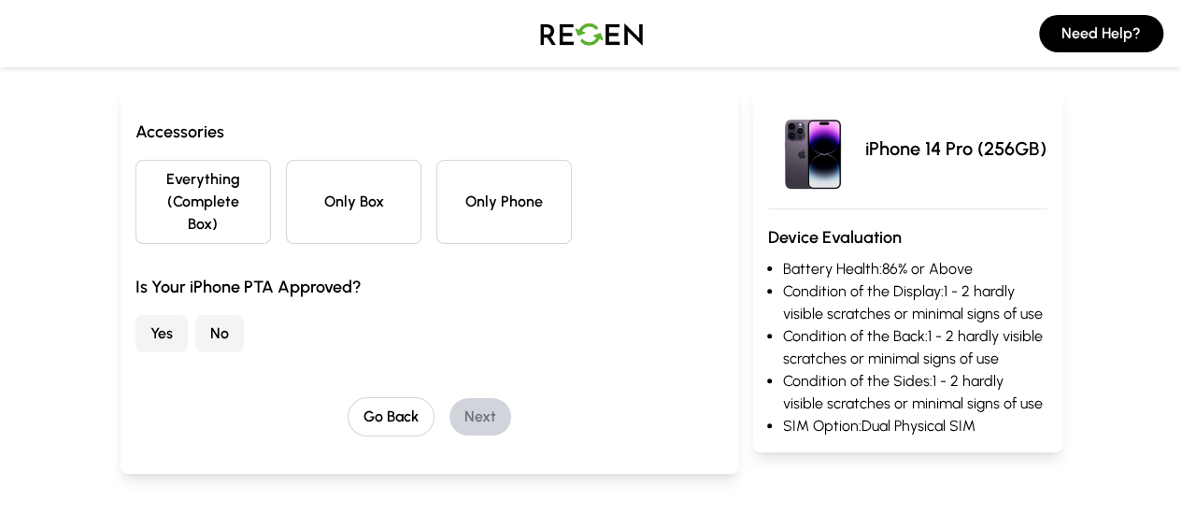
click at [135, 205] on button "Everything (Complete Box)" at bounding box center [202, 202] width 135 height 84
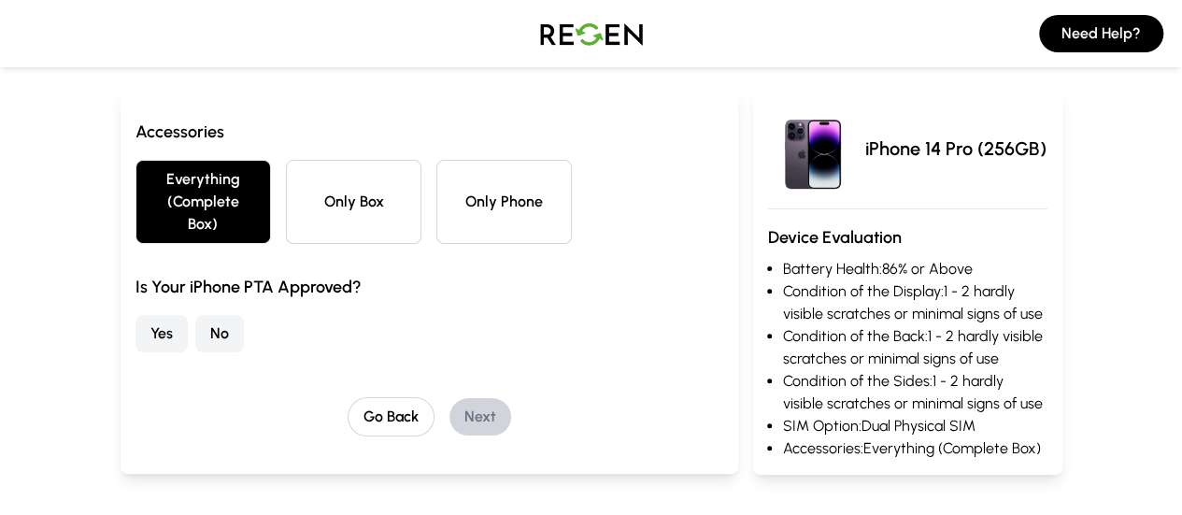
click at [135, 315] on button "Yes" at bounding box center [161, 333] width 52 height 37
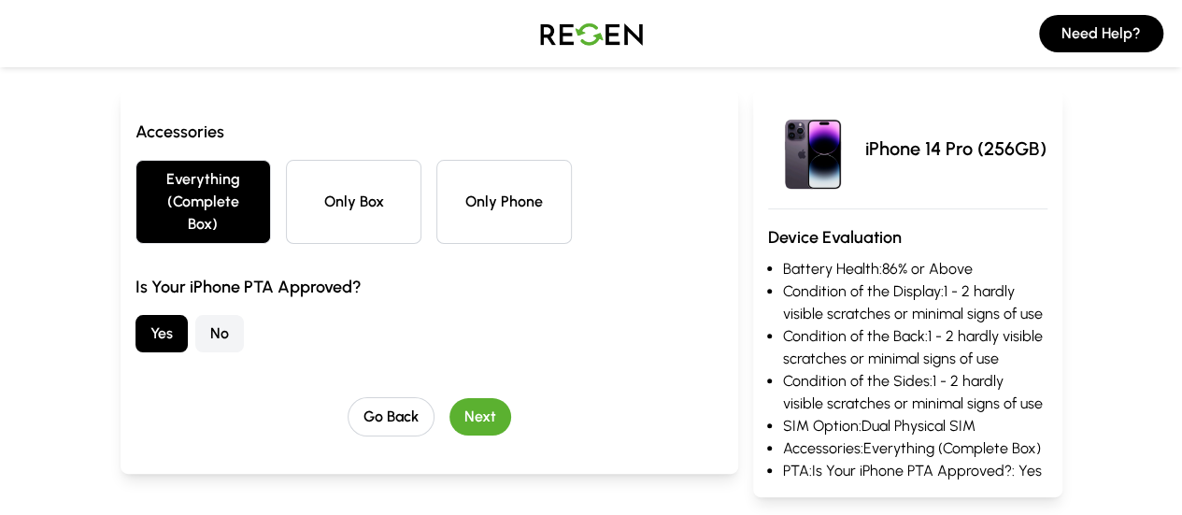
click at [450, 403] on button "Next" at bounding box center [480, 416] width 62 height 37
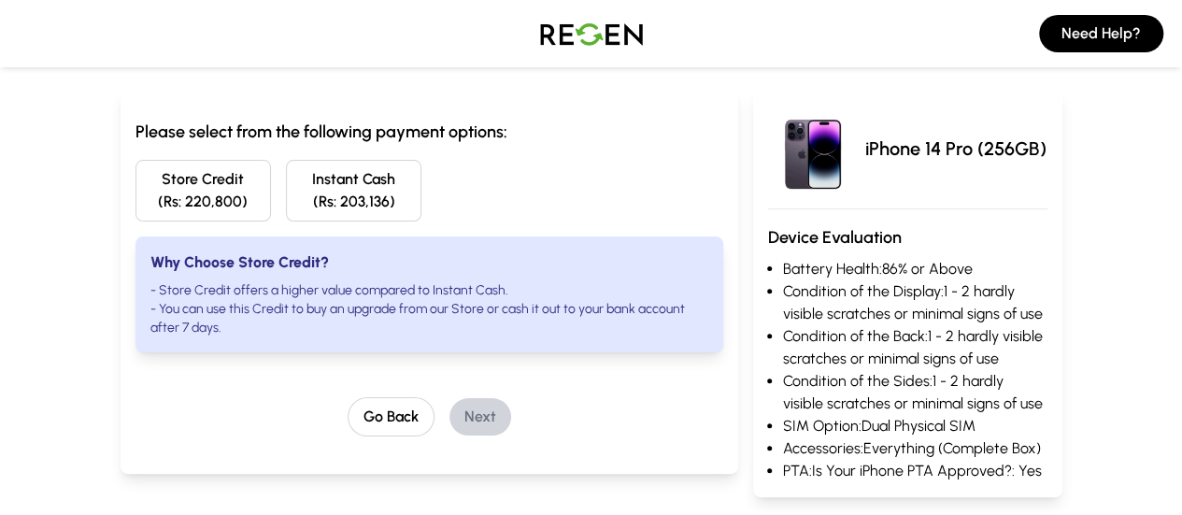
click at [135, 196] on button "Store Credit (Rs: 220,800)" at bounding box center [202, 191] width 135 height 62
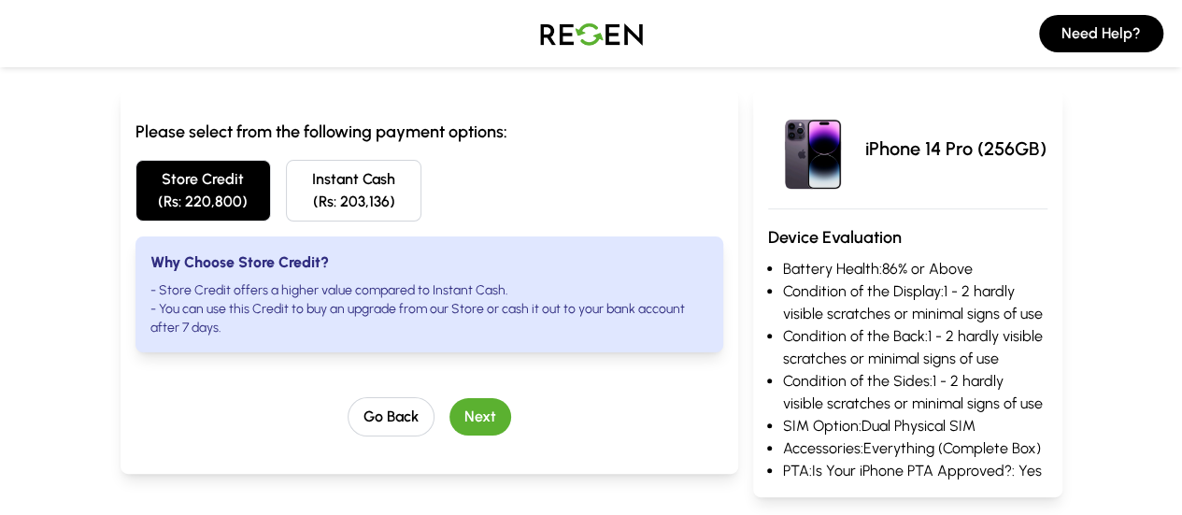
click at [573, 40] on img at bounding box center [591, 33] width 131 height 52
